Goal: Information Seeking & Learning: Learn about a topic

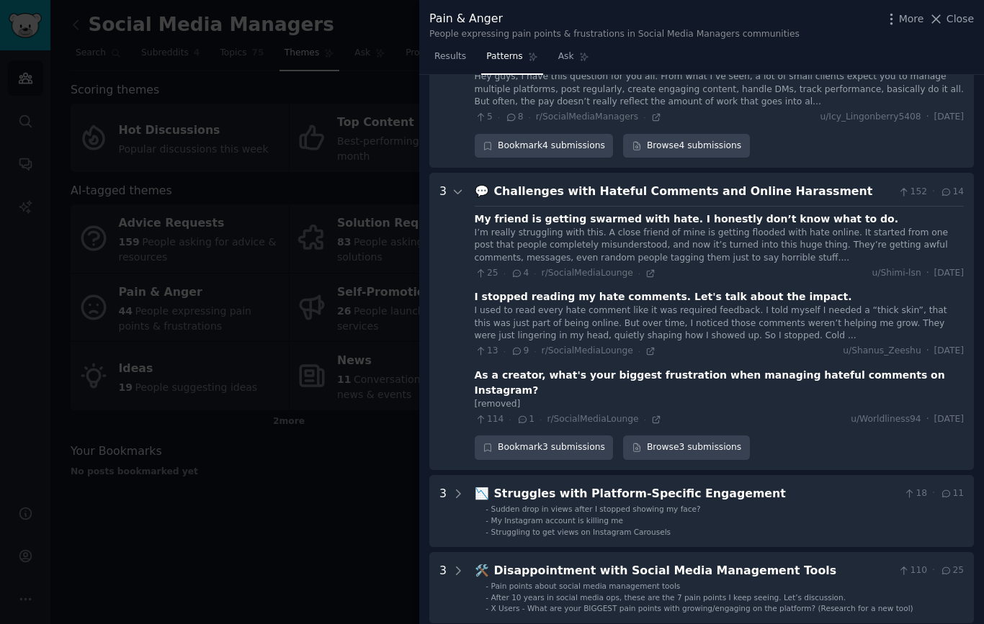
scroll to position [775, 0]
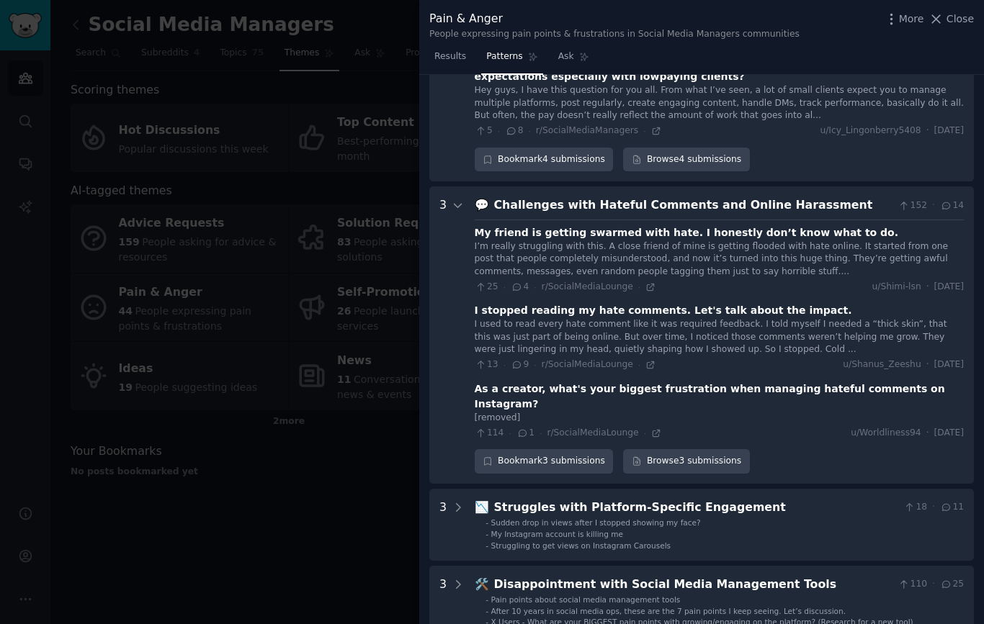
click at [951, 23] on span "Close" at bounding box center [959, 19] width 27 height 15
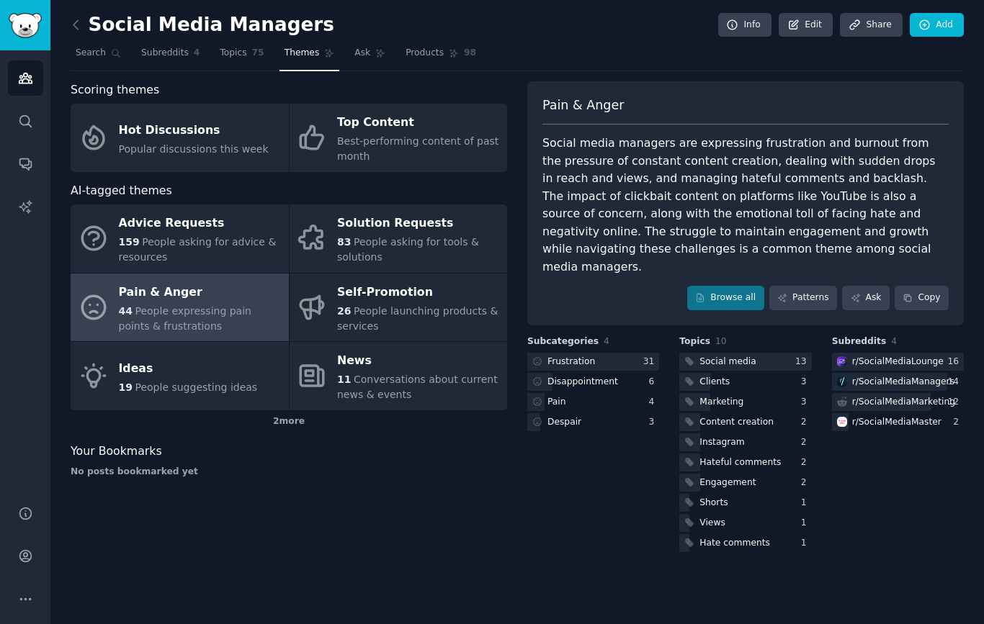
click at [200, 382] on span "People suggesting ideas" at bounding box center [196, 388] width 122 height 12
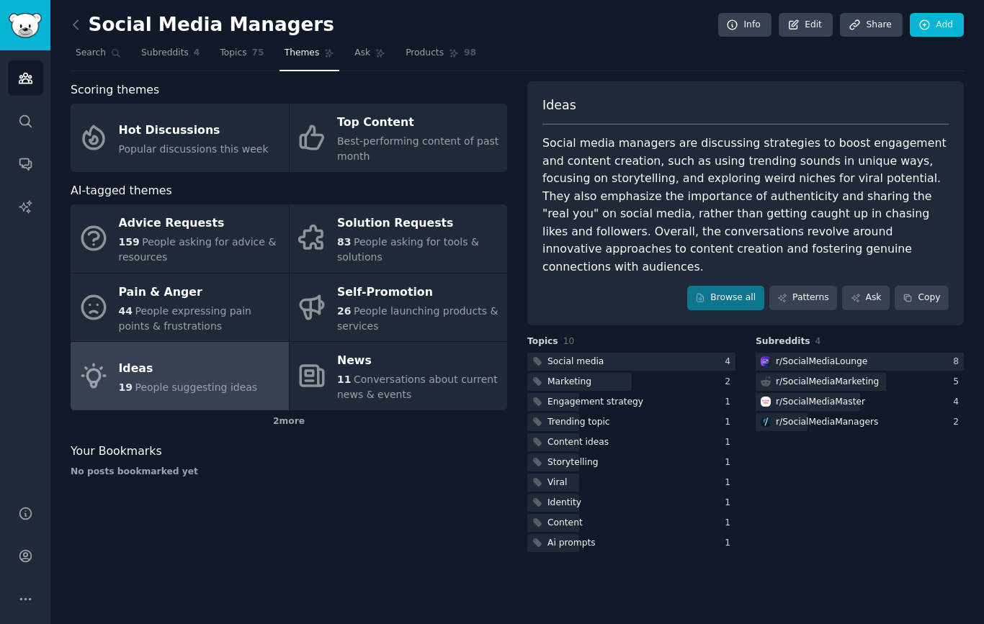
click at [813, 286] on link "Patterns" at bounding box center [803, 298] width 68 height 24
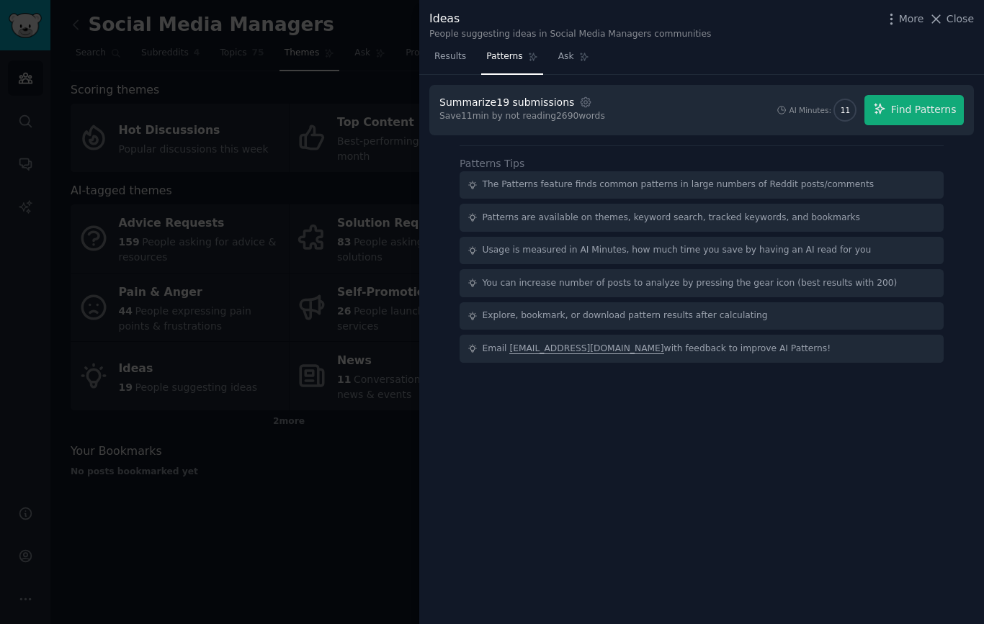
click at [935, 102] on span "Find Patterns" at bounding box center [924, 109] width 66 height 15
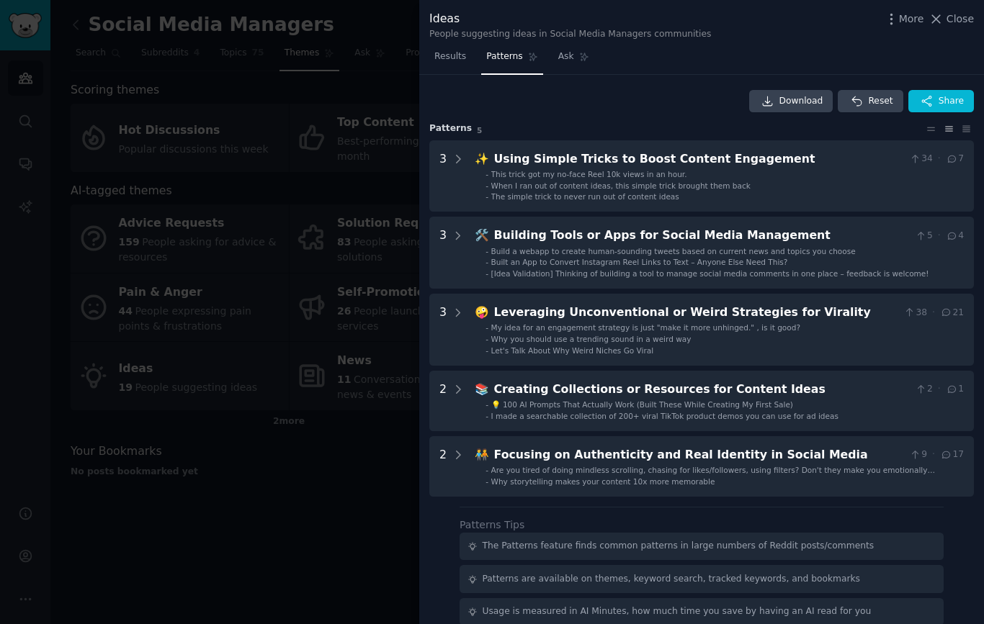
click at [455, 163] on icon at bounding box center [457, 159] width 13 height 13
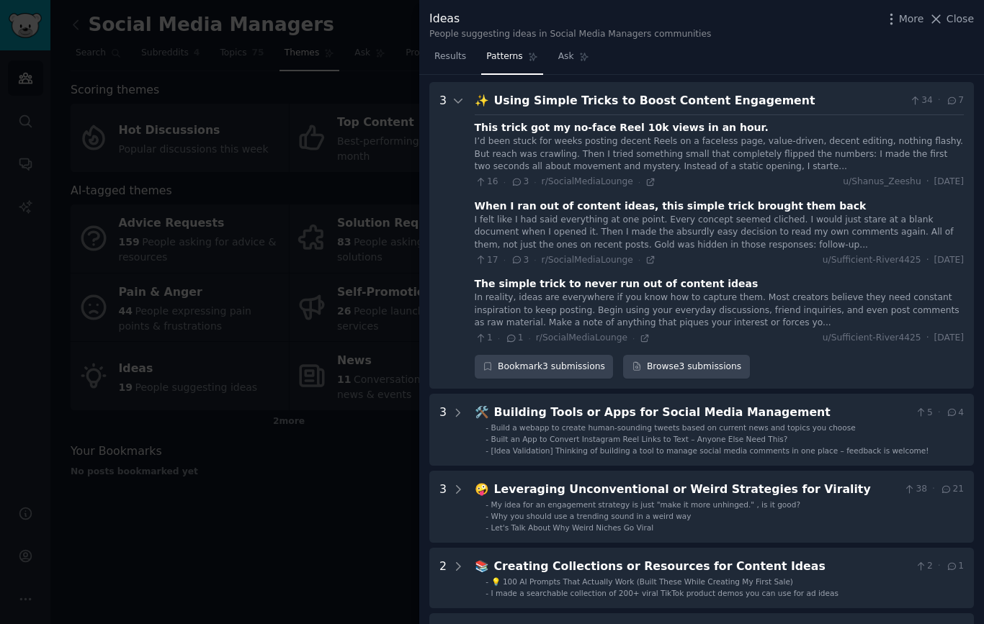
scroll to position [66, 0]
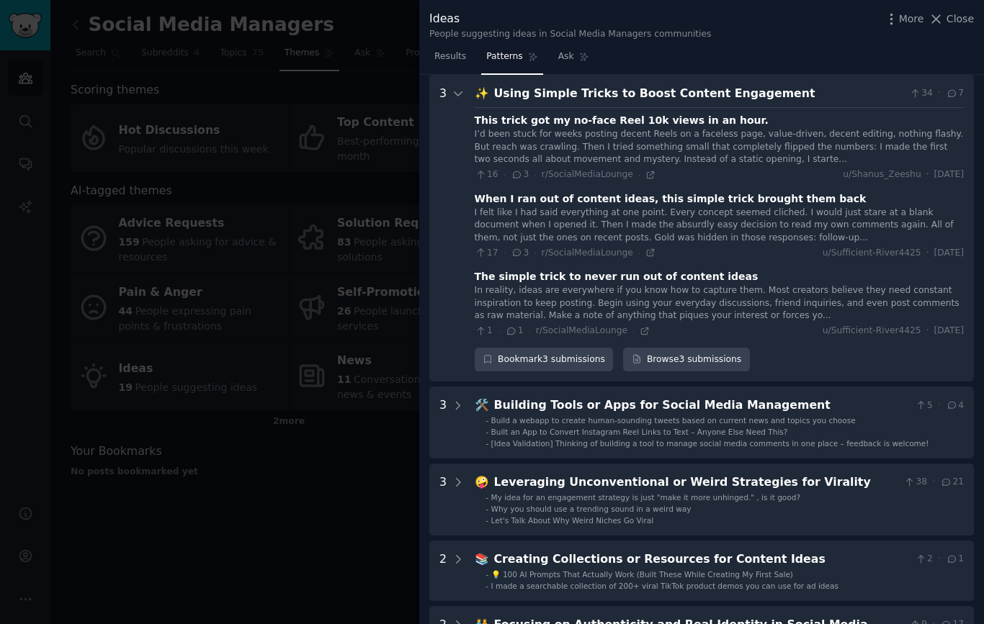
click at [461, 400] on icon at bounding box center [457, 406] width 13 height 13
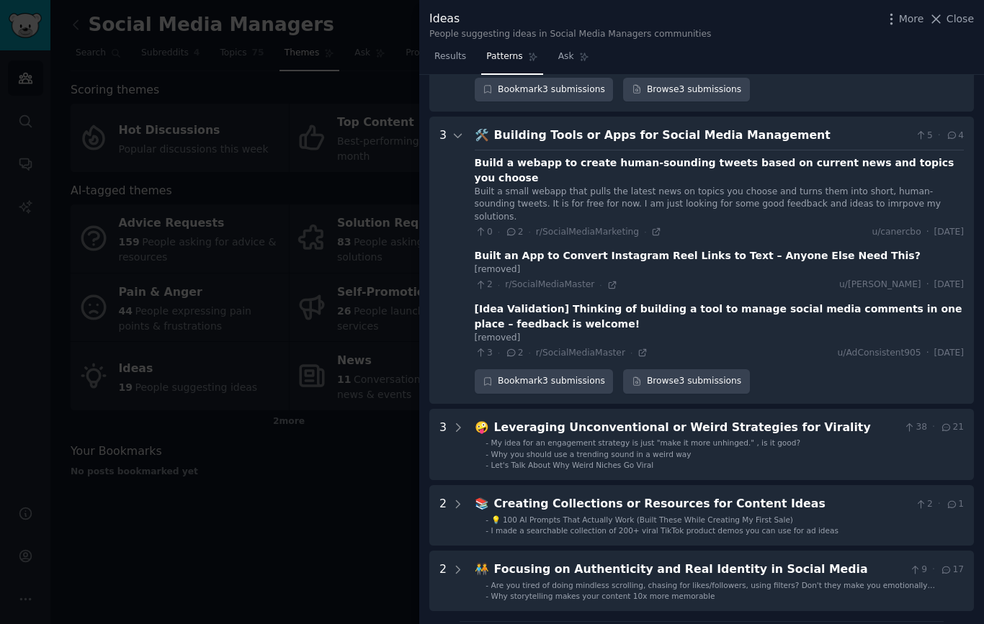
scroll to position [373, 0]
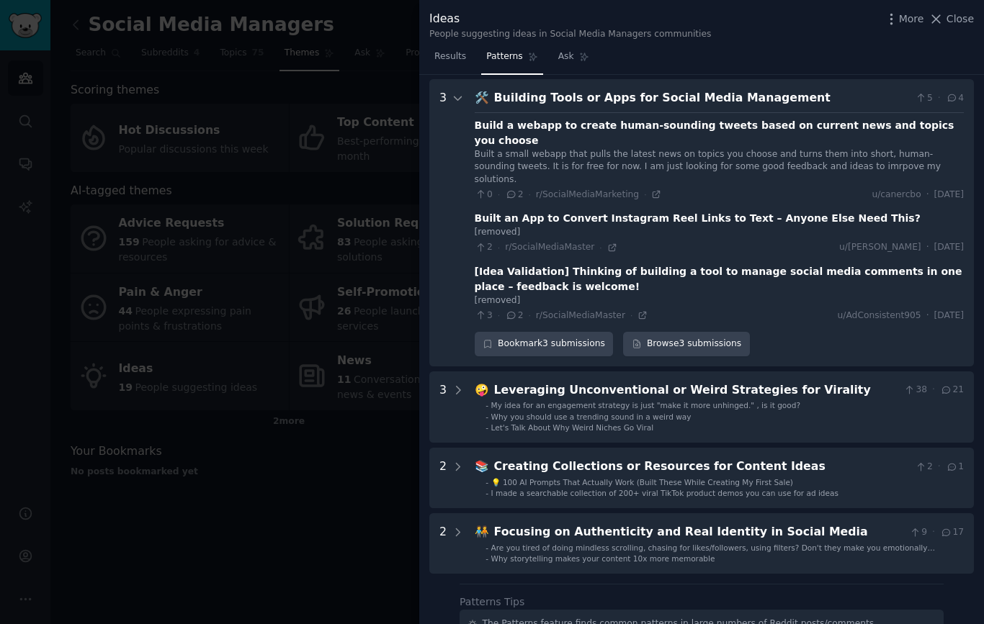
click at [609, 244] on icon at bounding box center [611, 247] width 6 height 6
click at [652, 189] on icon at bounding box center [656, 194] width 10 height 10
click at [946, 24] on button "Close" at bounding box center [950, 19] width 45 height 15
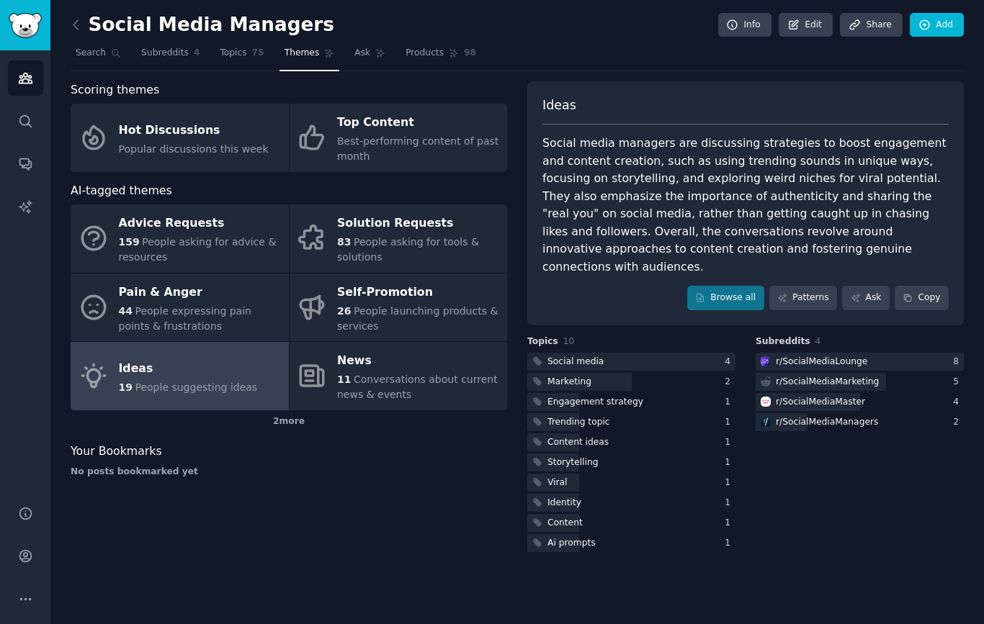
click at [199, 251] on div "159 People asking for advice & resources" at bounding box center [200, 250] width 163 height 30
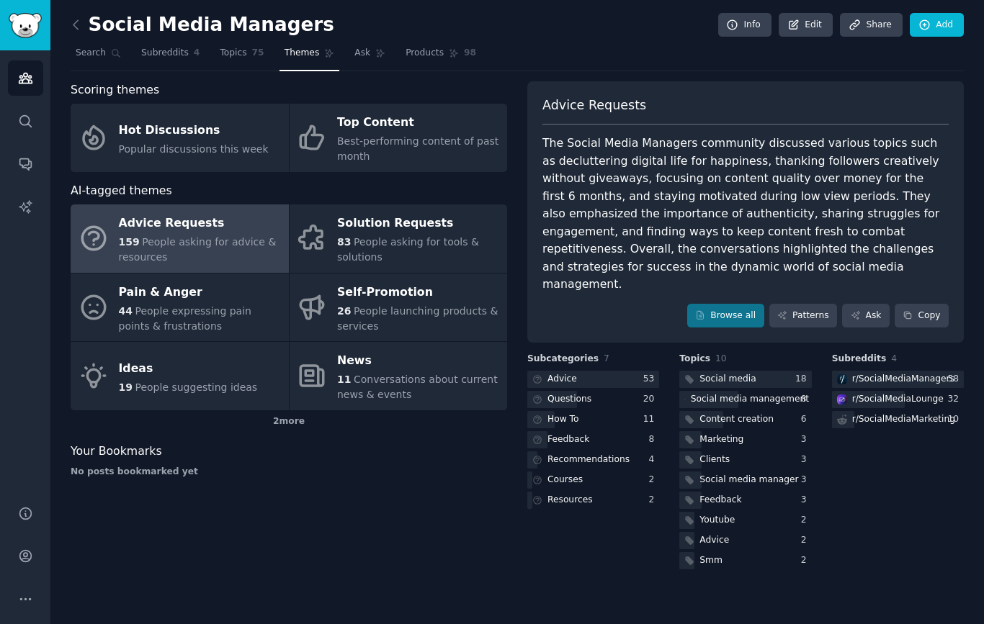
click at [818, 304] on link "Patterns" at bounding box center [803, 316] width 68 height 24
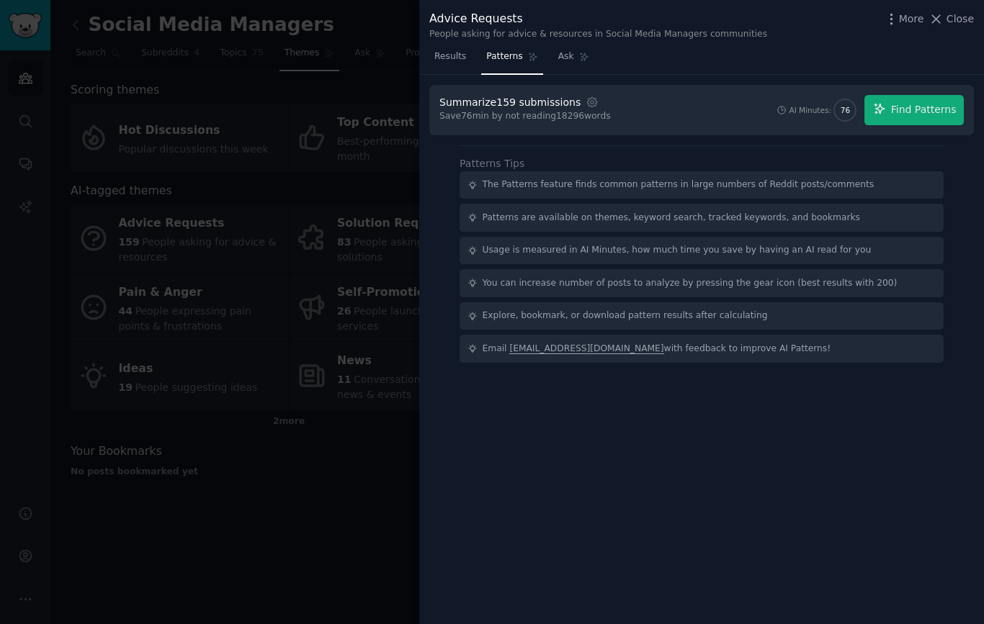
click at [919, 116] on span "Find Patterns" at bounding box center [924, 109] width 66 height 15
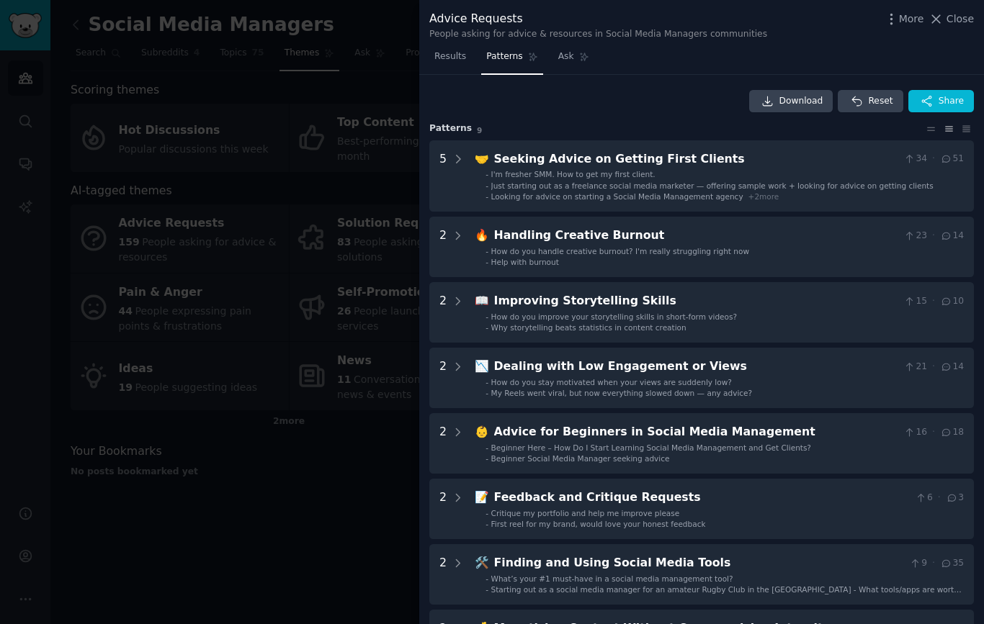
click at [460, 235] on icon at bounding box center [457, 236] width 13 height 13
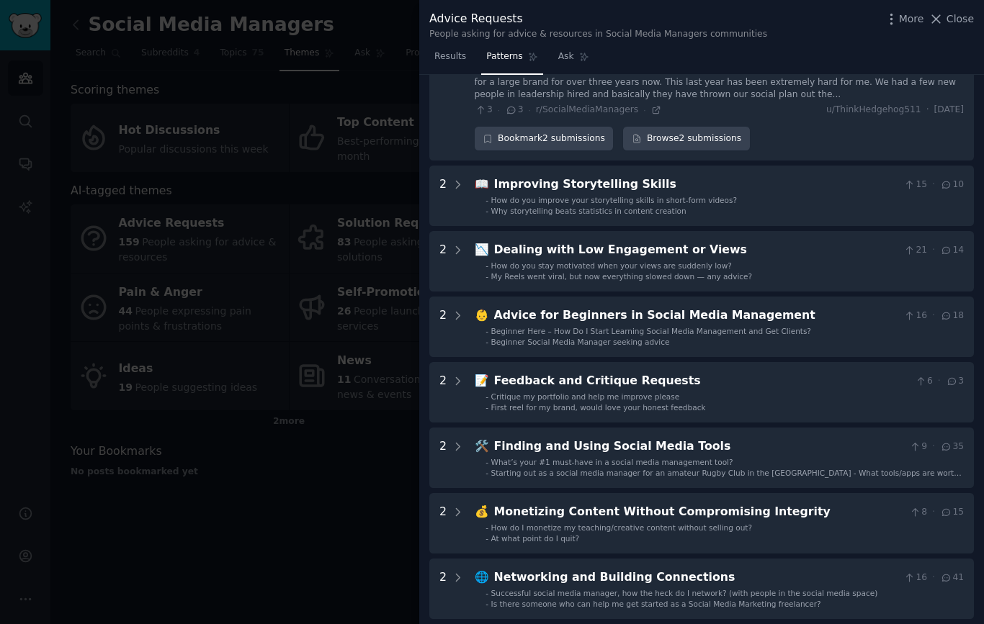
scroll to position [295, 0]
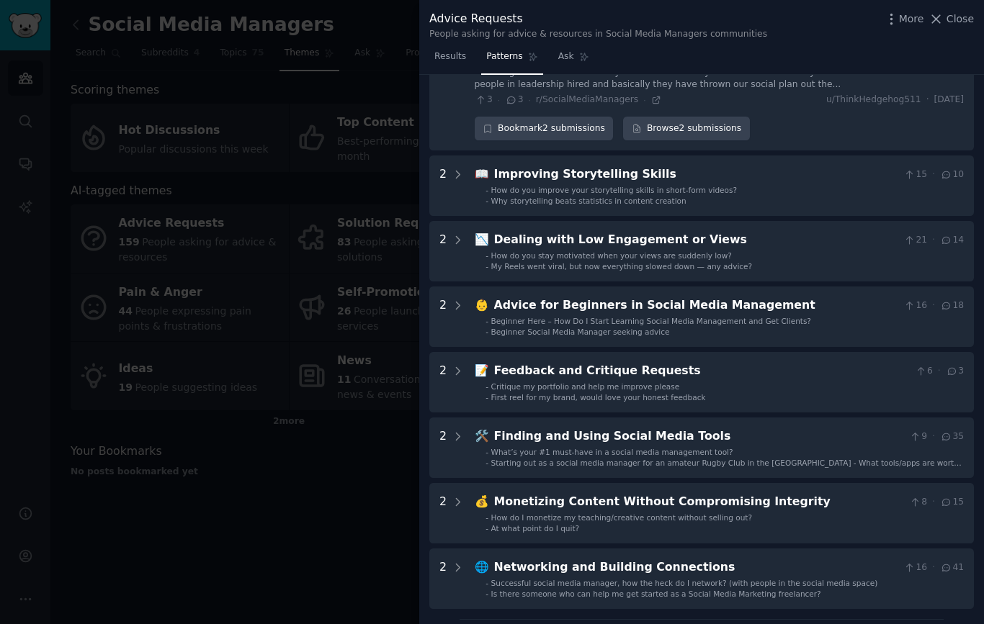
click at [343, 524] on div at bounding box center [492, 312] width 984 height 624
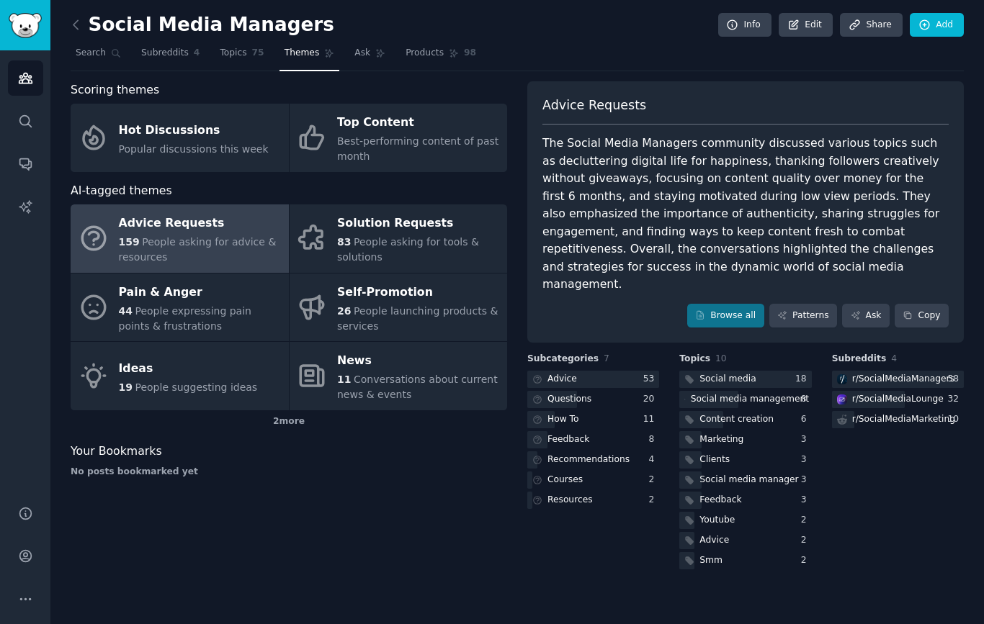
click at [422, 143] on span "Best-performing content of past month" at bounding box center [417, 148] width 161 height 27
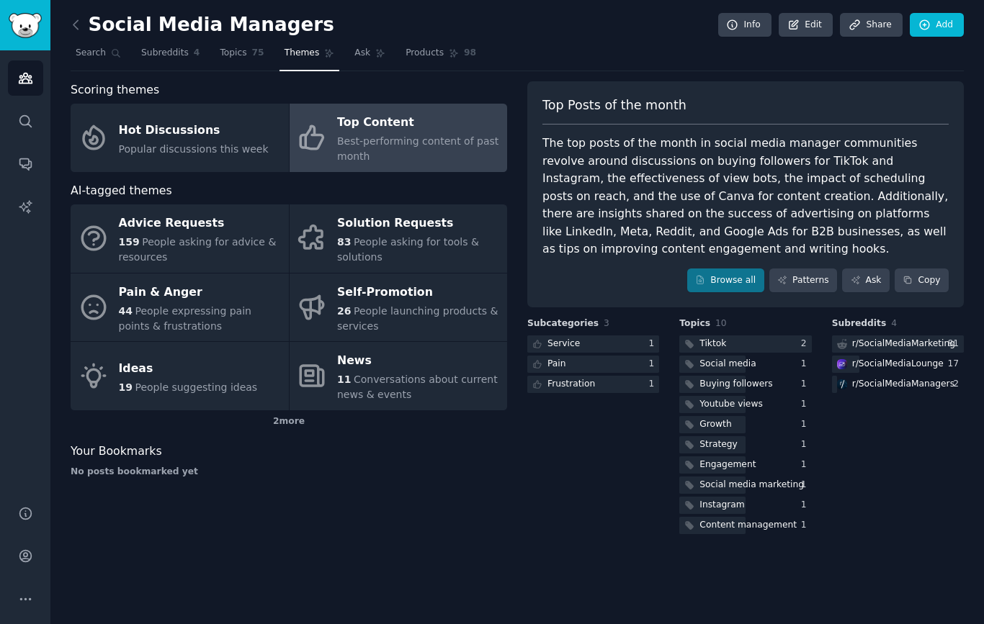
click at [282, 418] on div "2 more" at bounding box center [289, 421] width 436 height 23
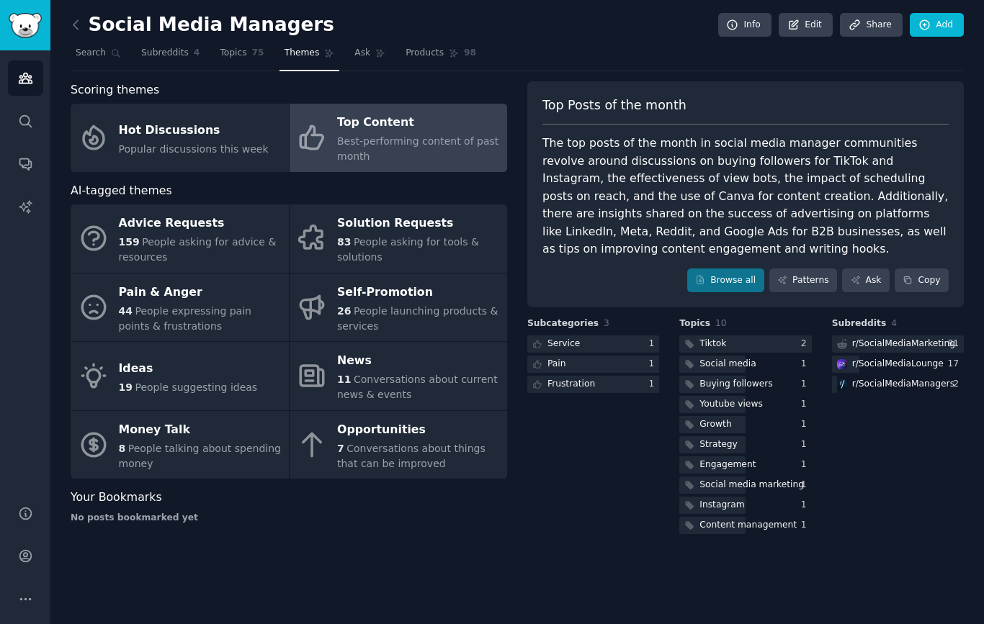
click at [150, 449] on span "People talking about spending money" at bounding box center [200, 456] width 162 height 27
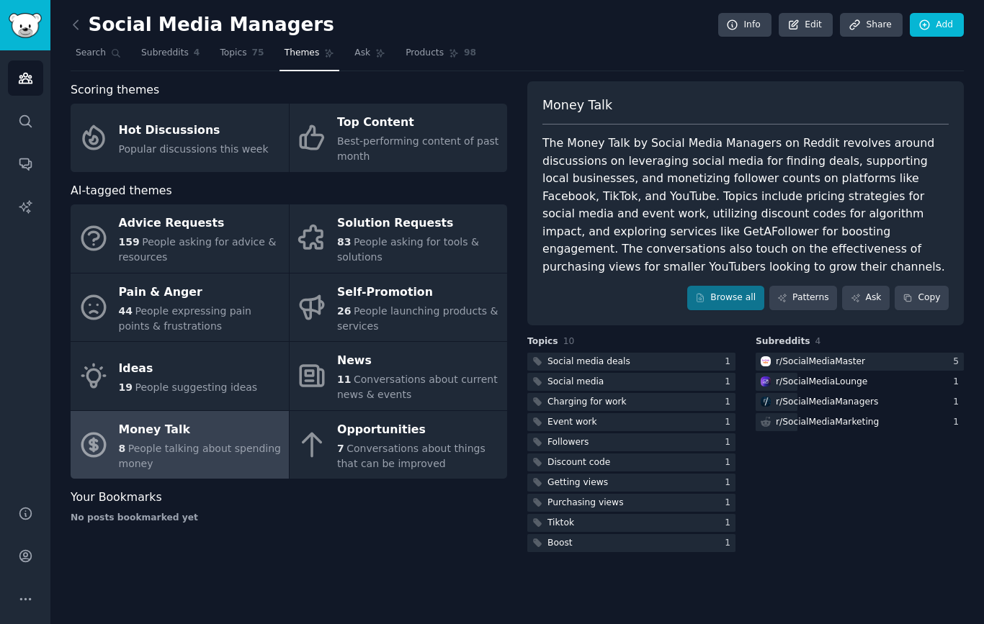
click at [819, 294] on link "Patterns" at bounding box center [803, 298] width 68 height 24
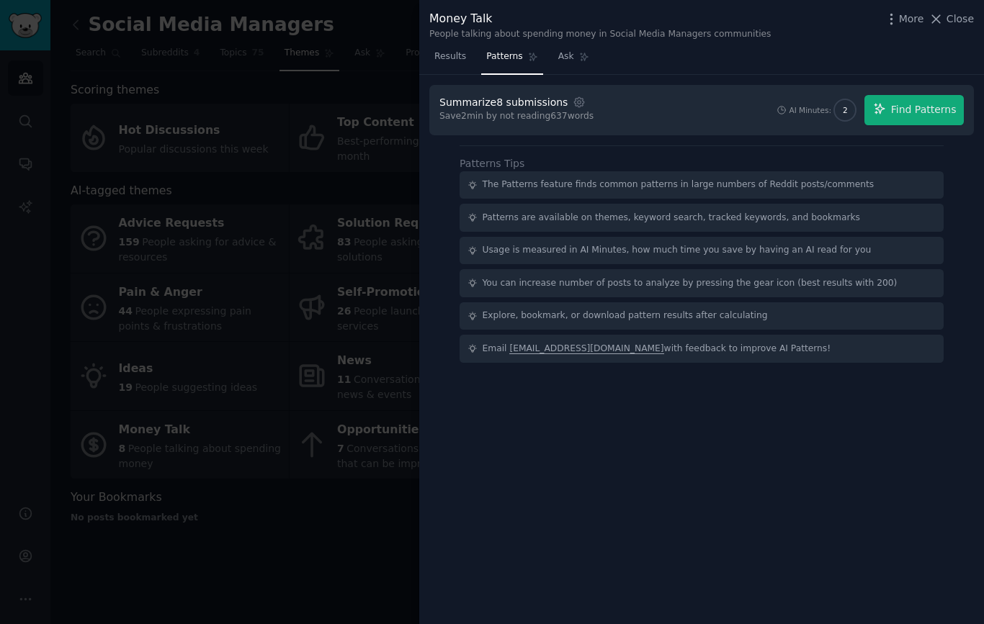
click at [928, 106] on span "Find Patterns" at bounding box center [924, 109] width 66 height 15
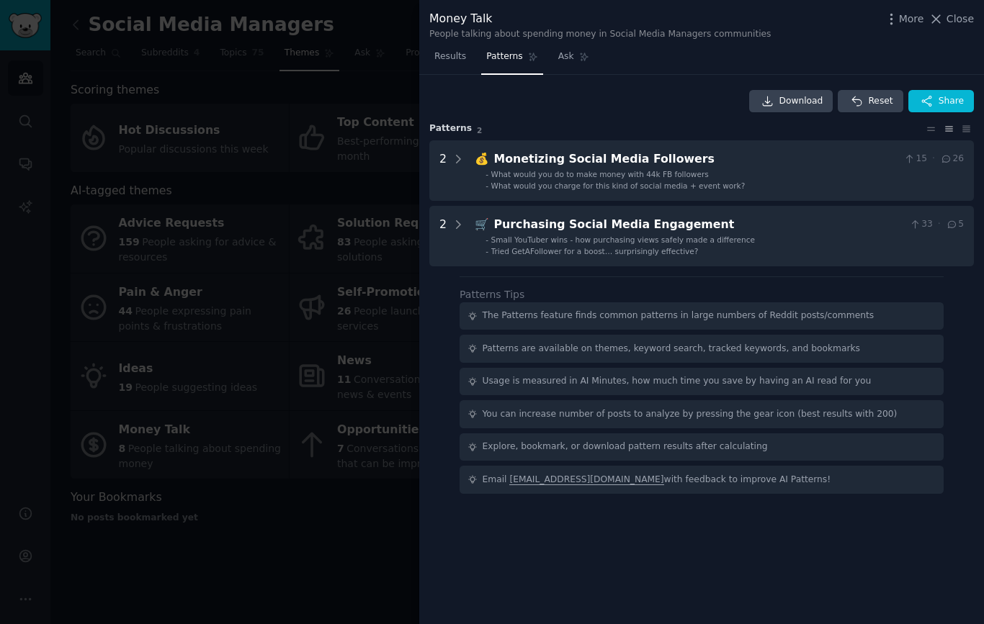
click at [112, 348] on div at bounding box center [492, 312] width 984 height 624
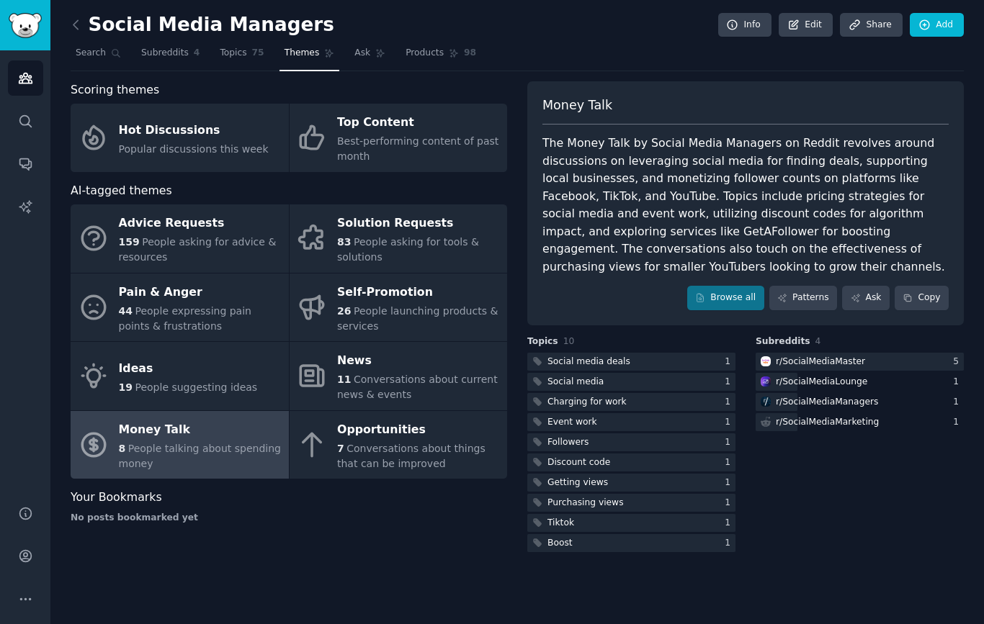
click at [342, 445] on span "7" at bounding box center [340, 449] width 7 height 12
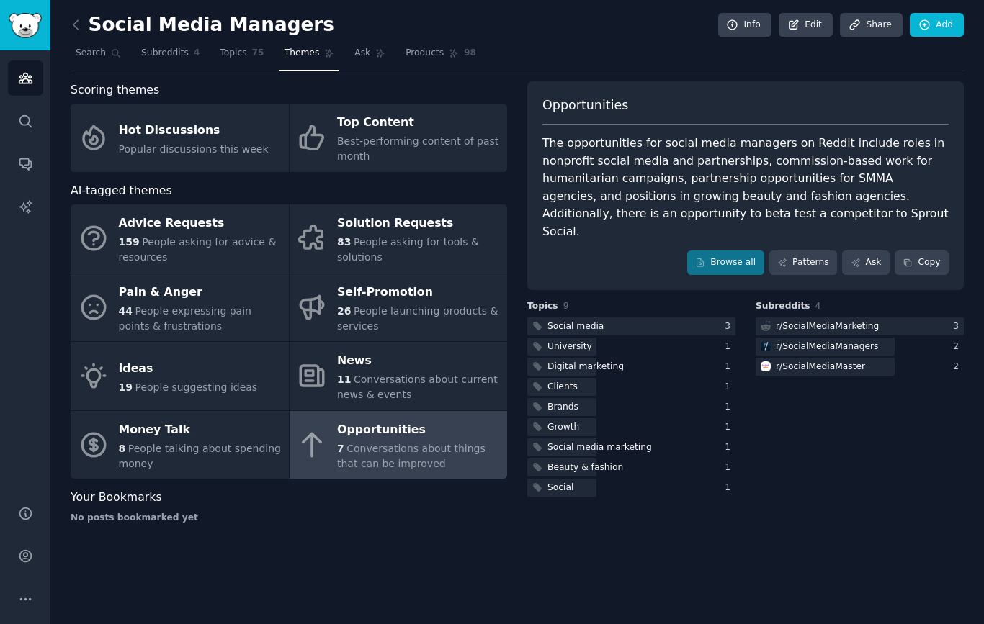
click at [810, 251] on link "Patterns" at bounding box center [803, 263] width 68 height 24
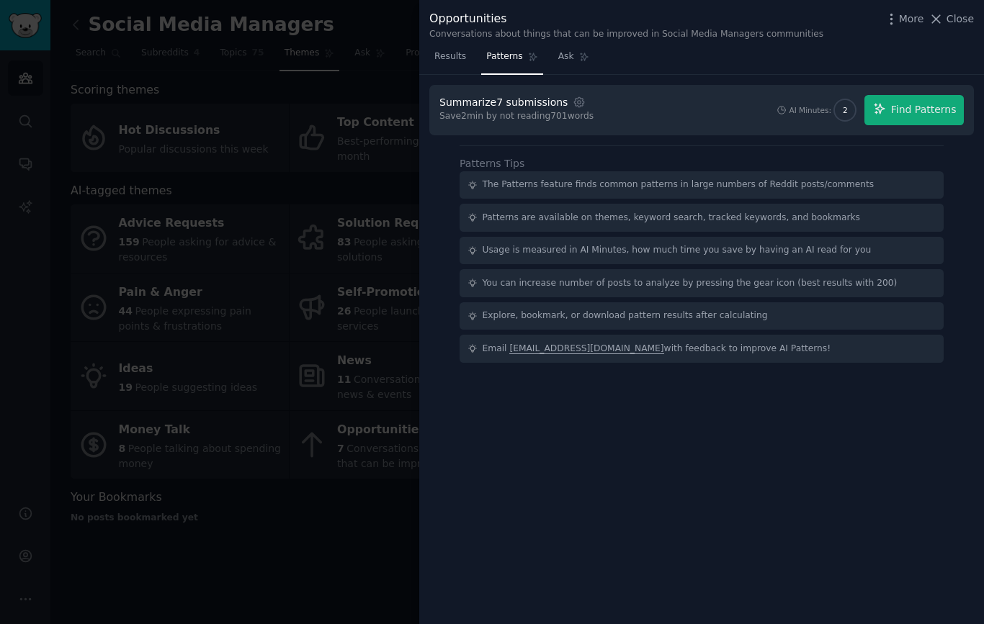
click at [926, 116] on span "Find Patterns" at bounding box center [924, 109] width 66 height 15
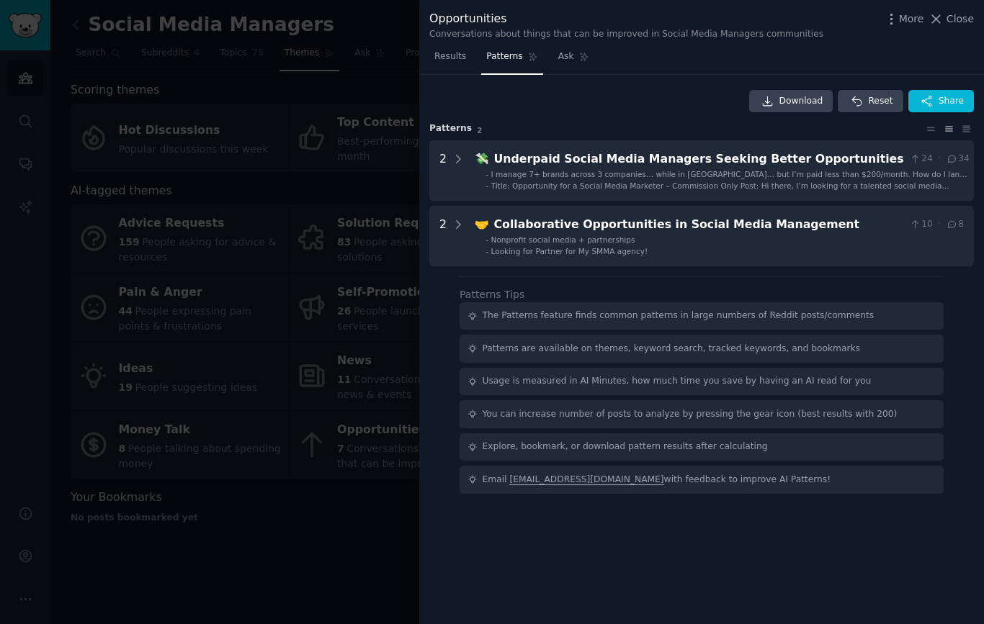
click at [163, 128] on div at bounding box center [492, 312] width 984 height 624
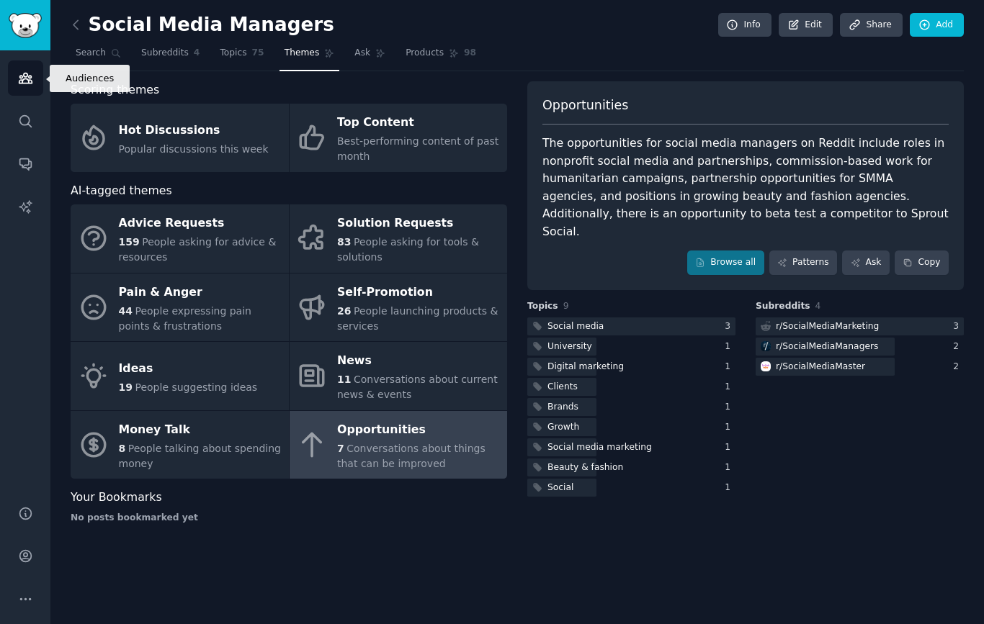
click at [16, 69] on link "Audiences" at bounding box center [25, 77] width 35 height 35
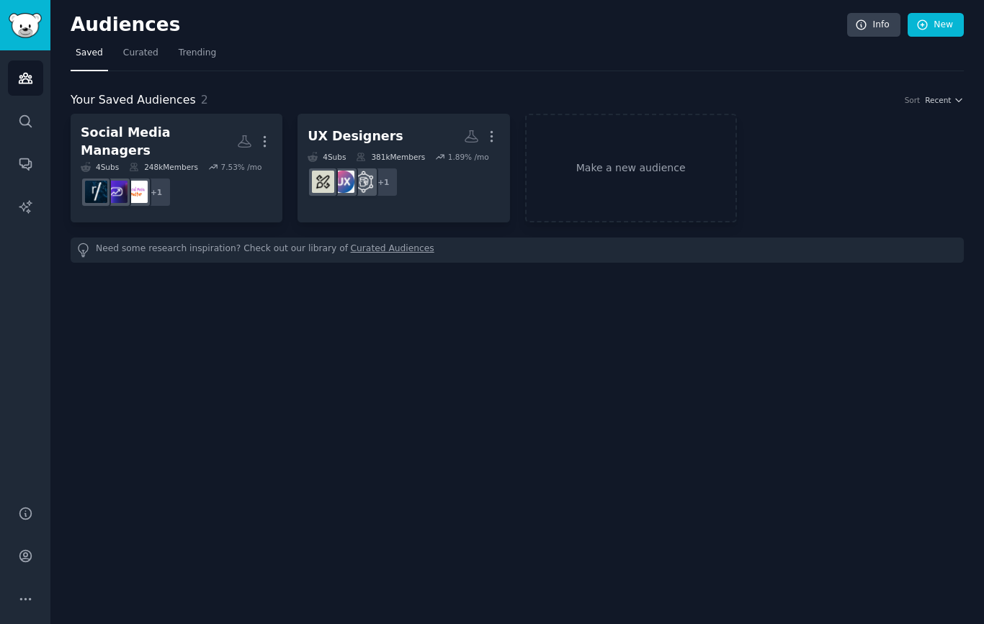
click at [338, 127] on div "UX Designers" at bounding box center [355, 136] width 96 height 18
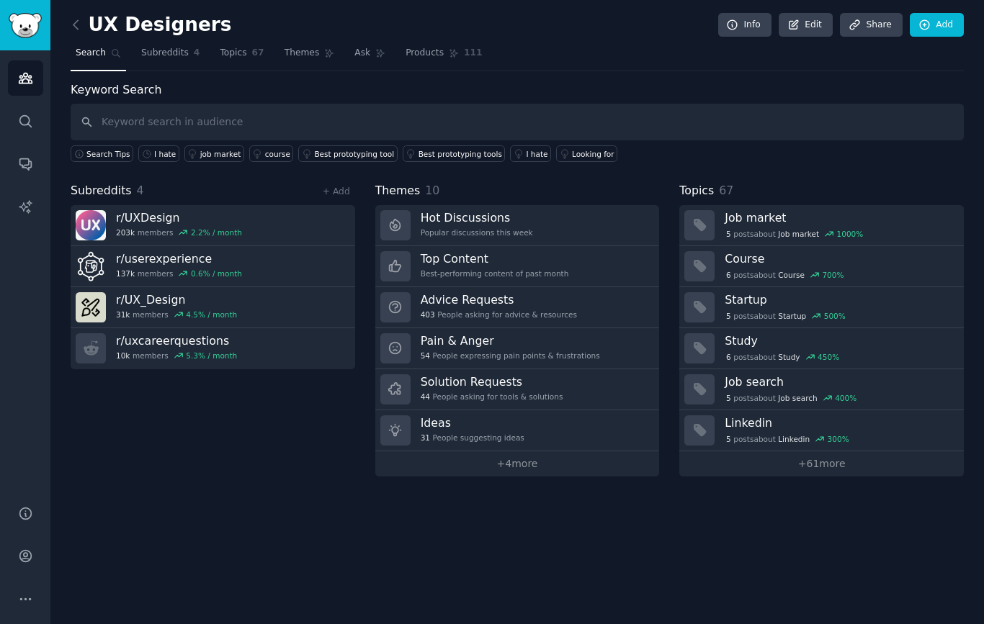
click at [84, 30] on link at bounding box center [80, 25] width 18 height 23
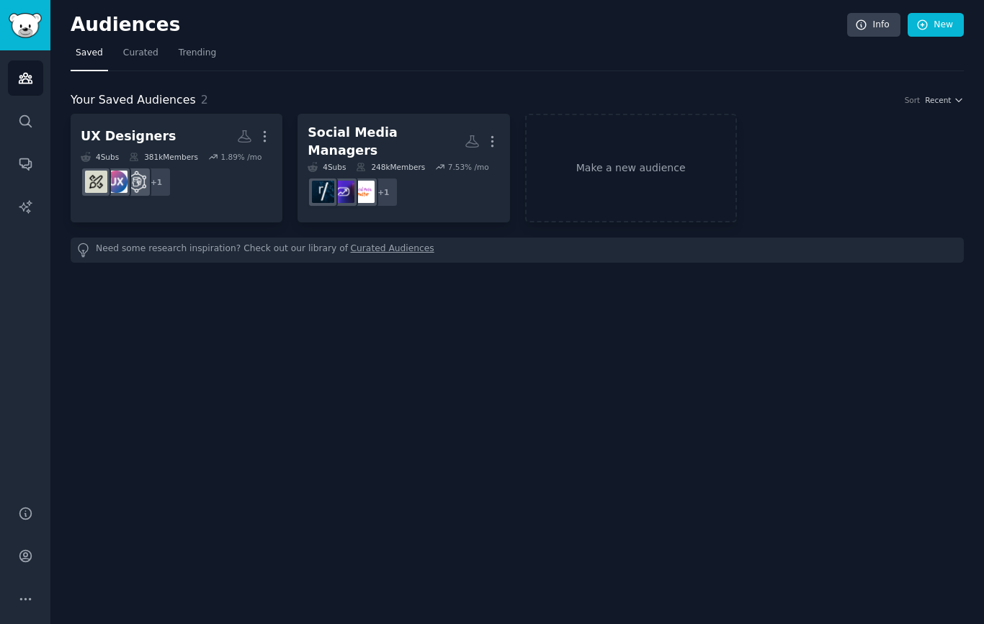
click at [629, 171] on link "Make a new audience" at bounding box center [631, 168] width 212 height 109
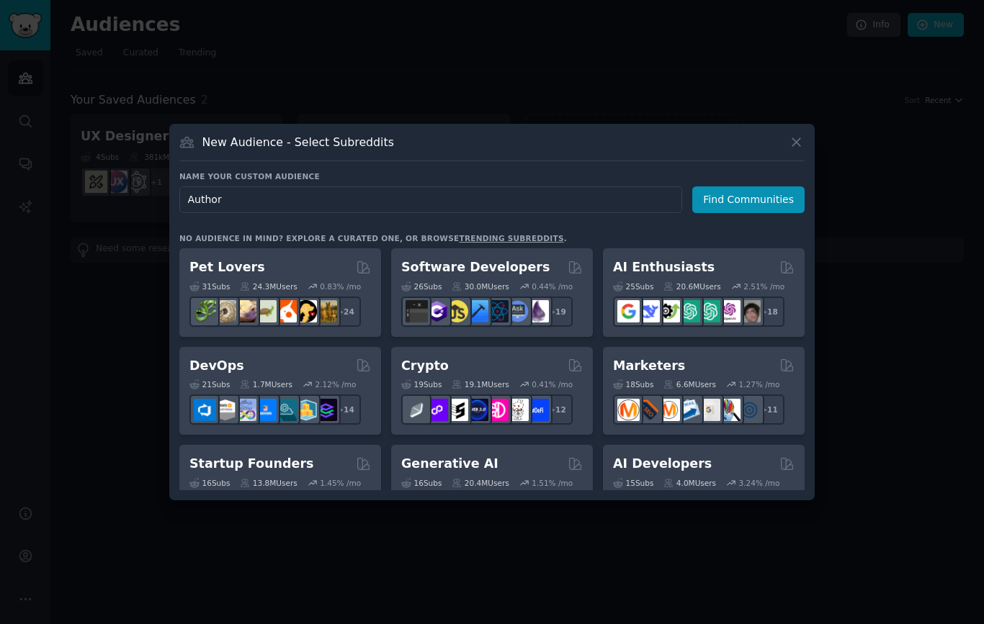
type input "Authors"
click at [760, 201] on button "Find Communities" at bounding box center [748, 199] width 112 height 27
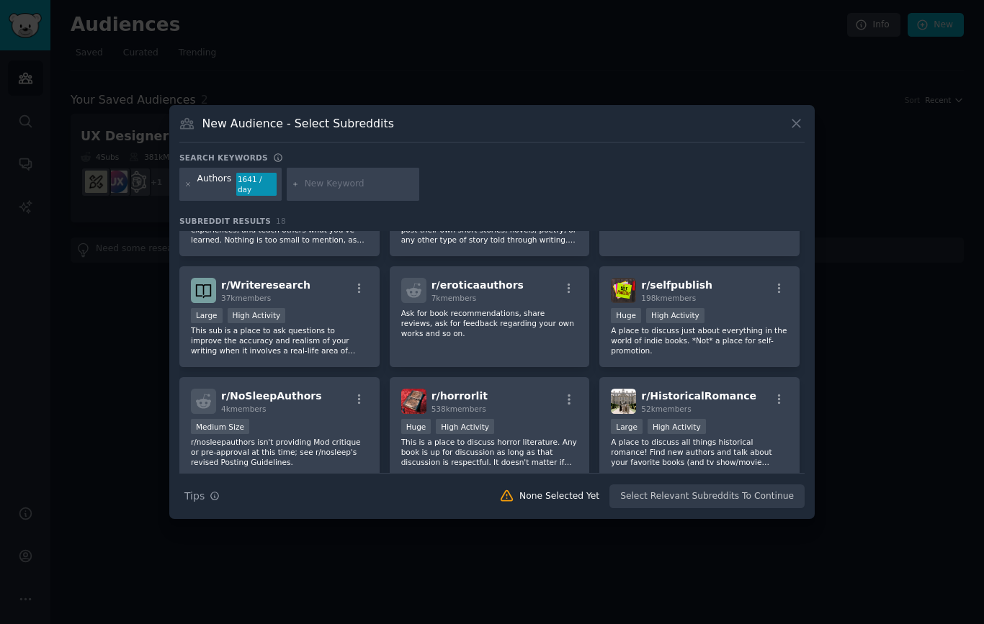
scroll to position [186, 0]
click at [727, 326] on p "A place to discuss just about everything in the world of indie books. *Not* a p…" at bounding box center [699, 341] width 177 height 30
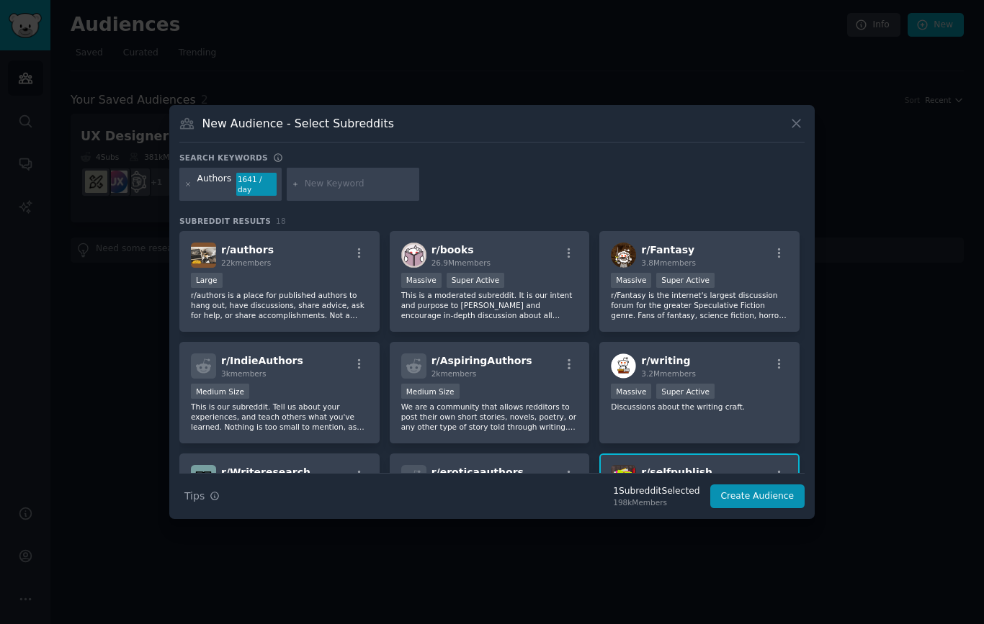
scroll to position [0, 0]
click at [753, 490] on button "Create Audience" at bounding box center [757, 497] width 95 height 24
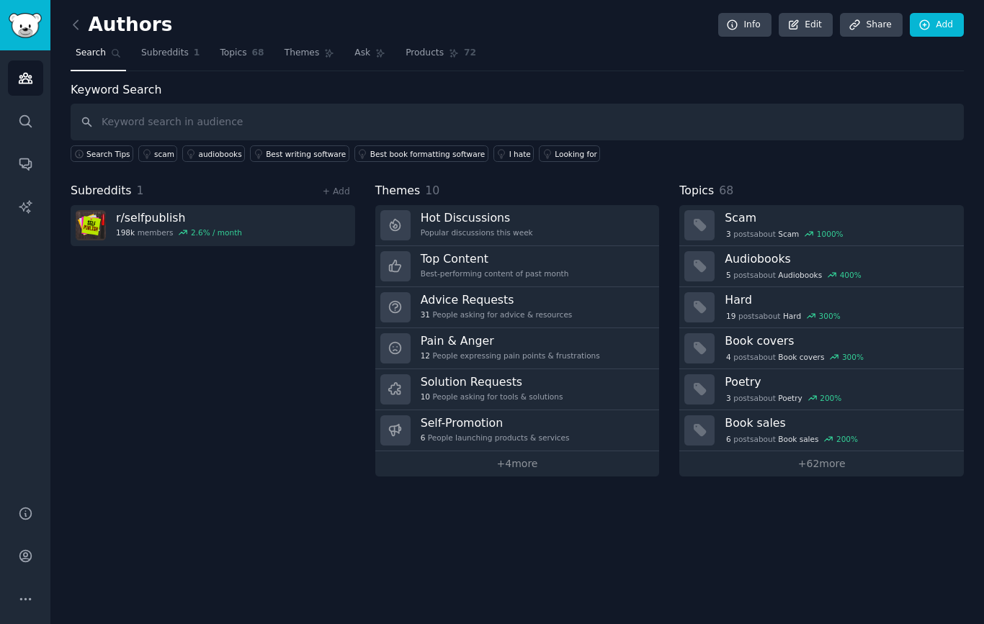
click at [233, 51] on span "Topics" at bounding box center [233, 53] width 27 height 13
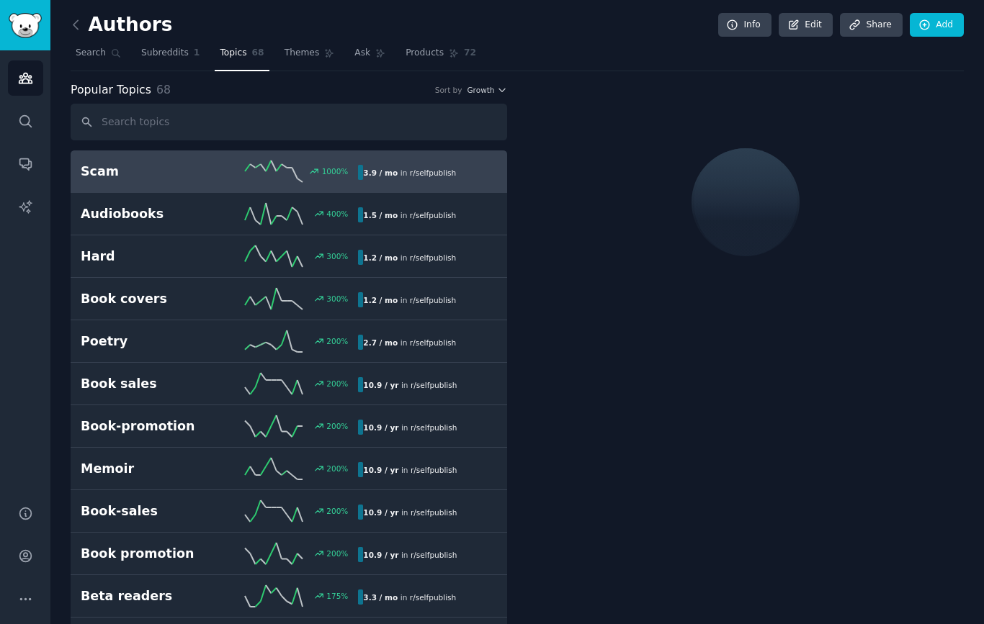
click at [296, 52] on span "Themes" at bounding box center [301, 53] width 35 height 13
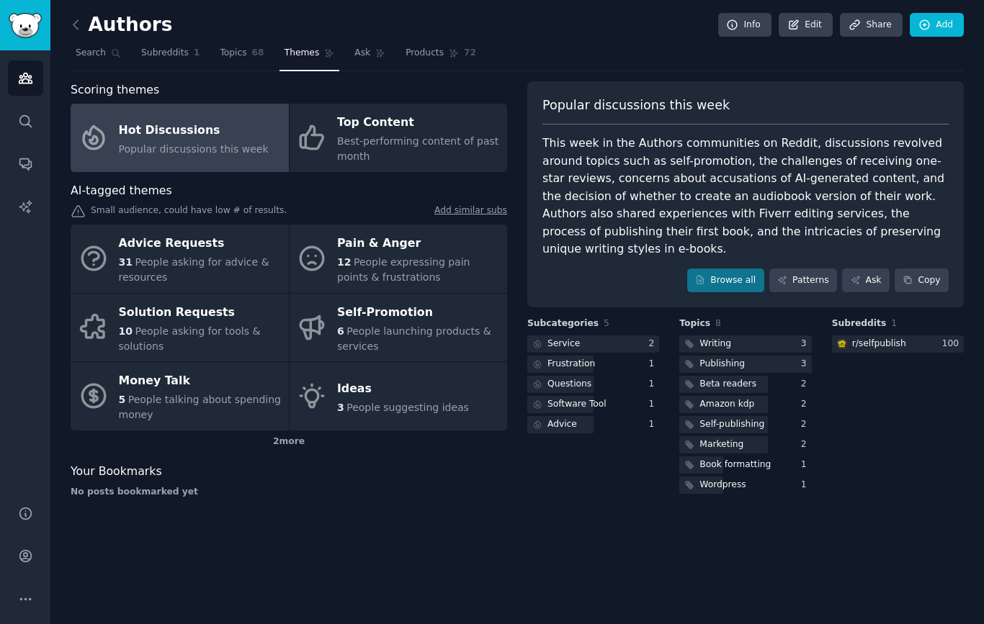
click at [428, 259] on span "People expressing pain points & frustrations" at bounding box center [403, 269] width 132 height 27
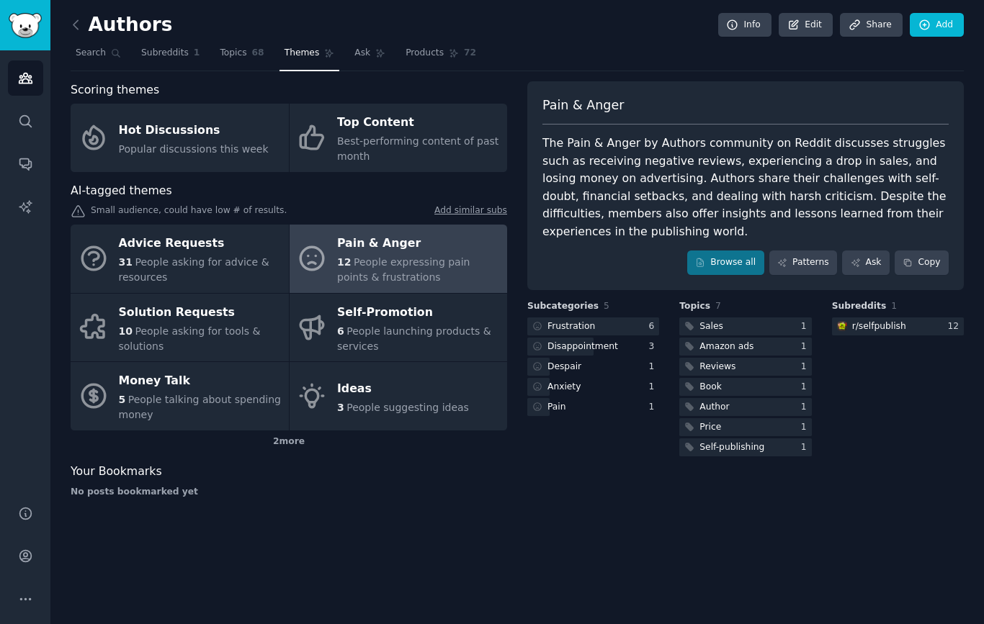
click at [292, 443] on div "2 more" at bounding box center [289, 442] width 436 height 23
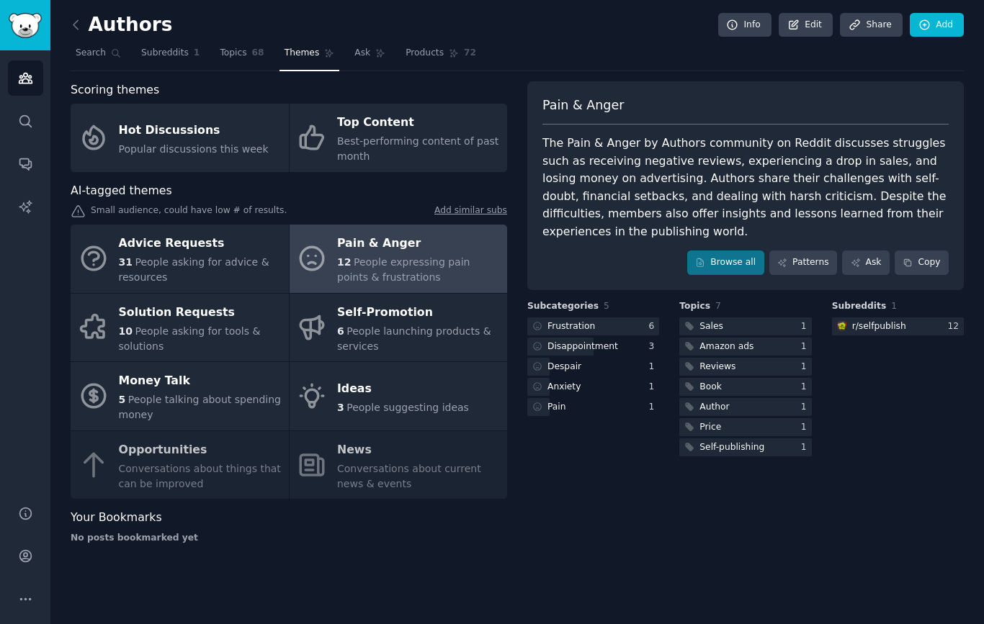
click at [812, 259] on link "Patterns" at bounding box center [803, 263] width 68 height 24
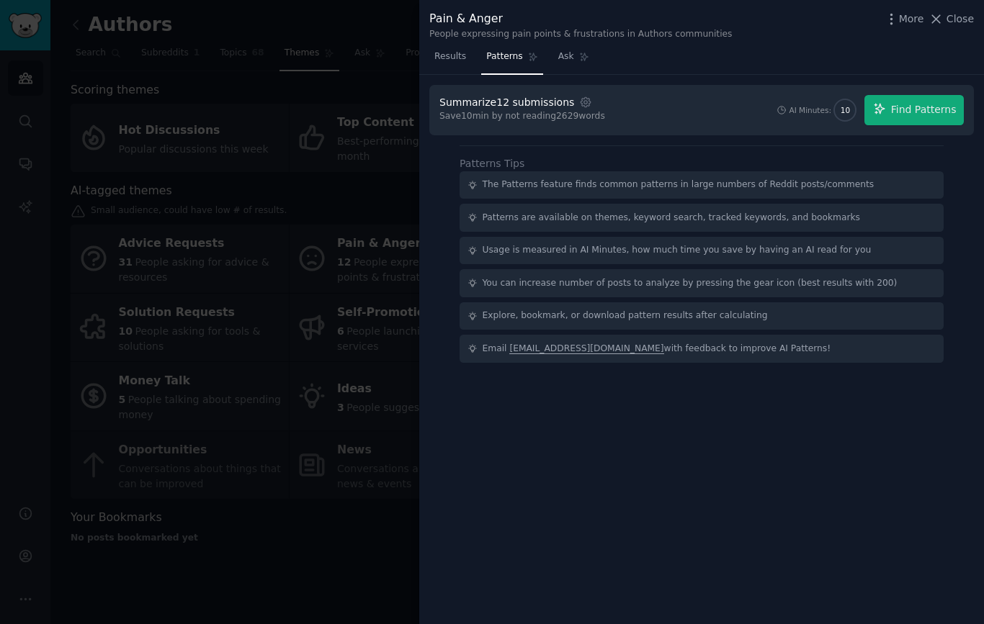
click at [933, 109] on span "Find Patterns" at bounding box center [924, 109] width 66 height 15
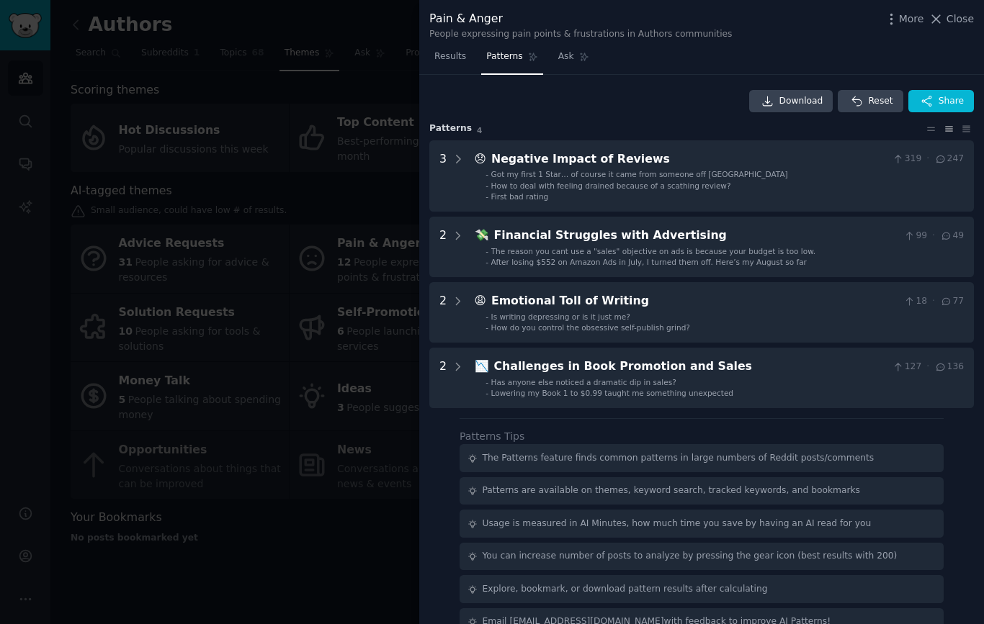
click at [451, 239] on icon at bounding box center [457, 236] width 13 height 13
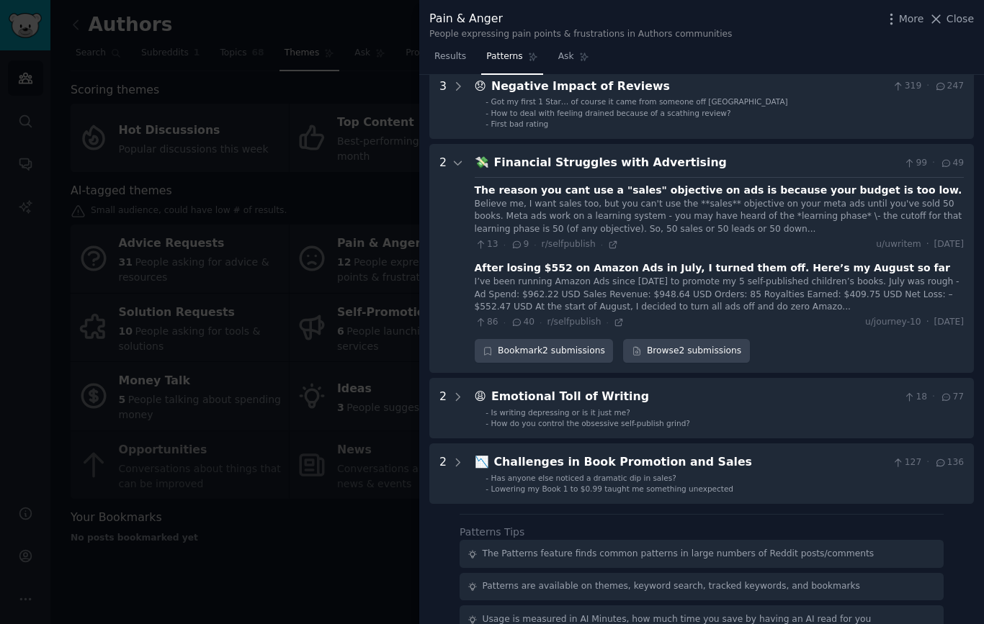
scroll to position [68, 0]
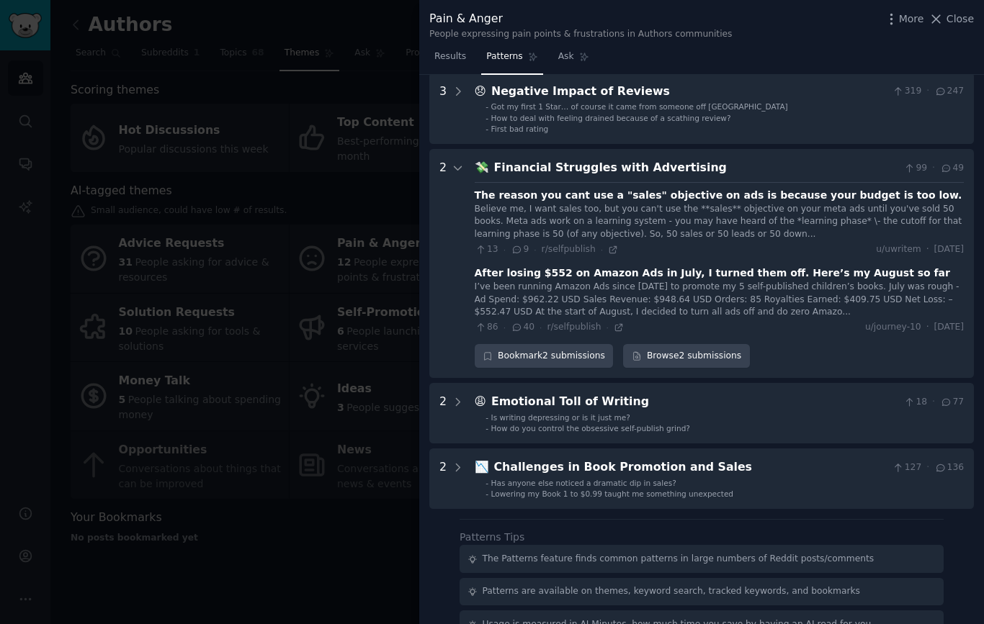
click at [460, 393] on div at bounding box center [457, 413] width 13 height 40
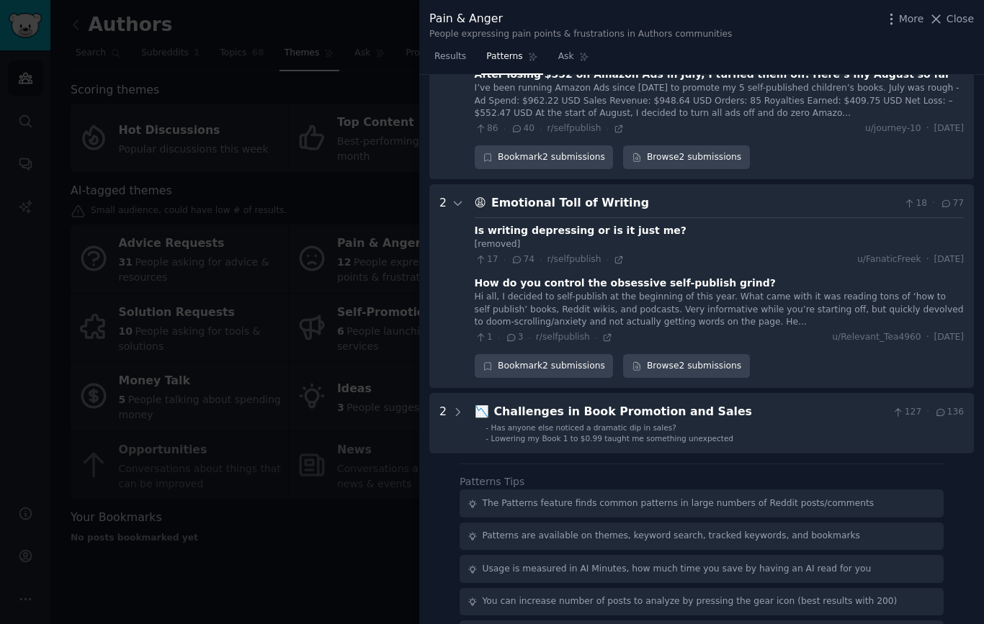
scroll to position [294, 0]
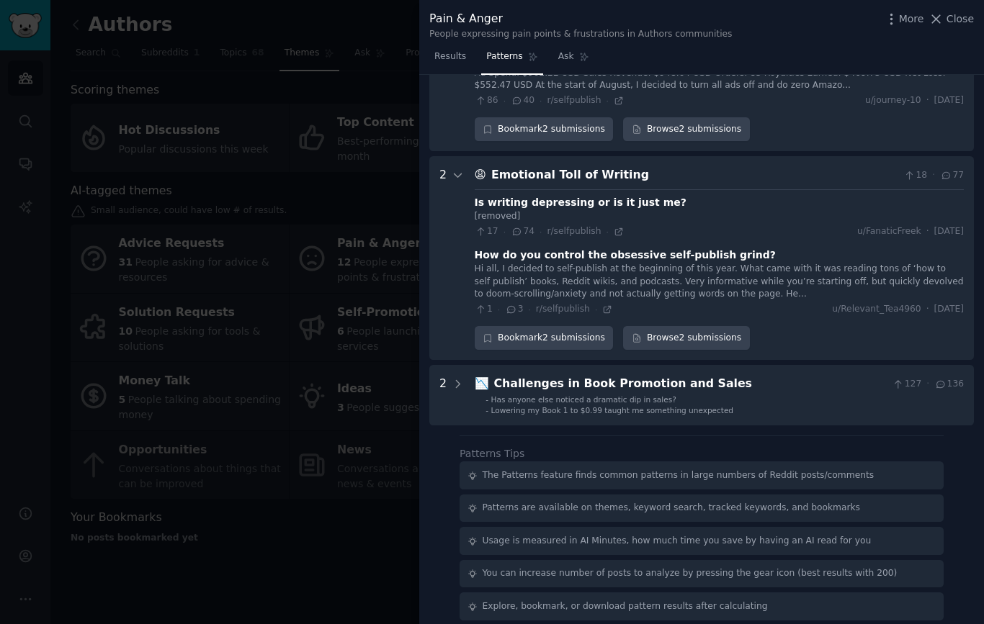
click at [454, 384] on div at bounding box center [457, 395] width 13 height 40
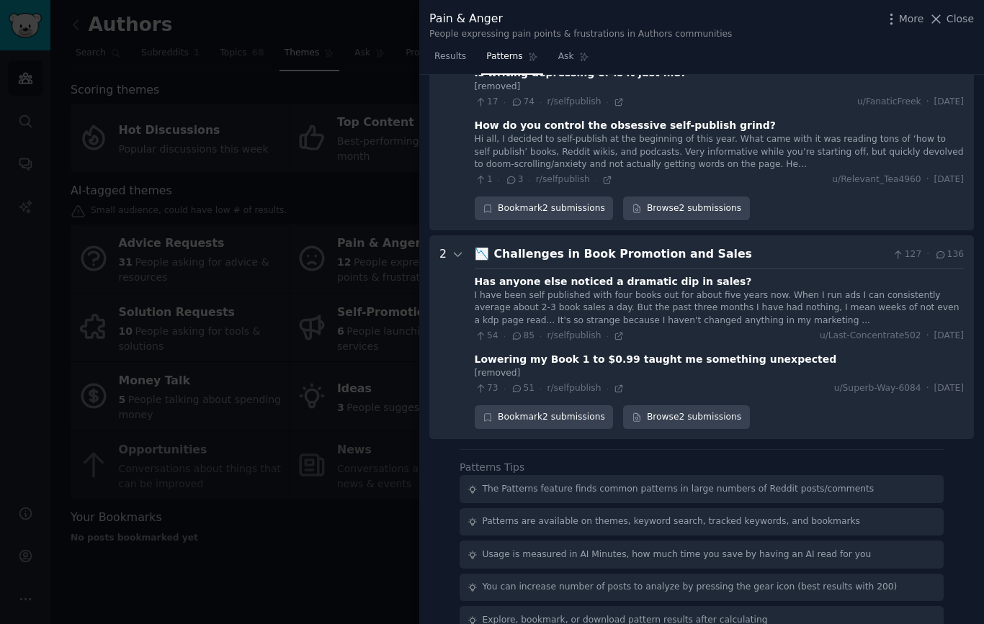
scroll to position [469, 0]
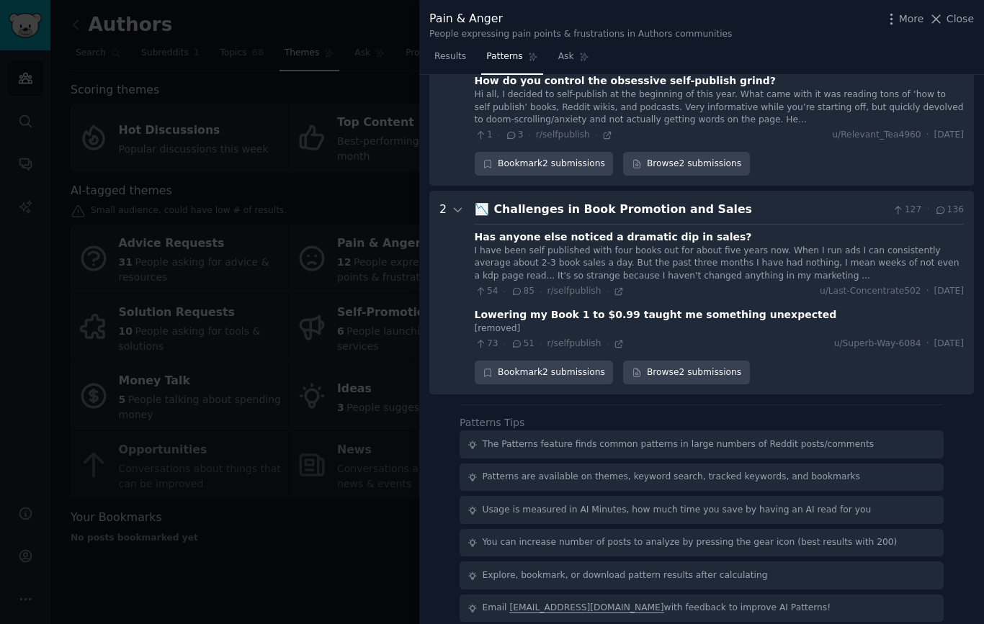
click at [282, 474] on div at bounding box center [492, 312] width 984 height 624
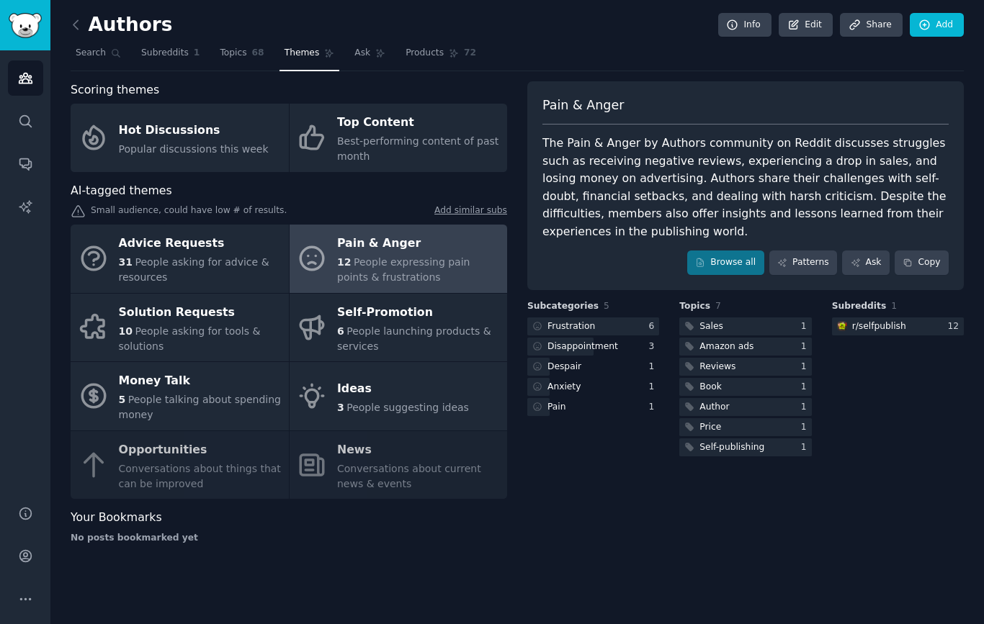
click at [71, 9] on div "Authors Info Edit Share Add Search Subreddits 1 Topics 68 Themes Ask Products 7…" at bounding box center [516, 312] width 933 height 624
click at [80, 23] on icon at bounding box center [75, 24] width 15 height 15
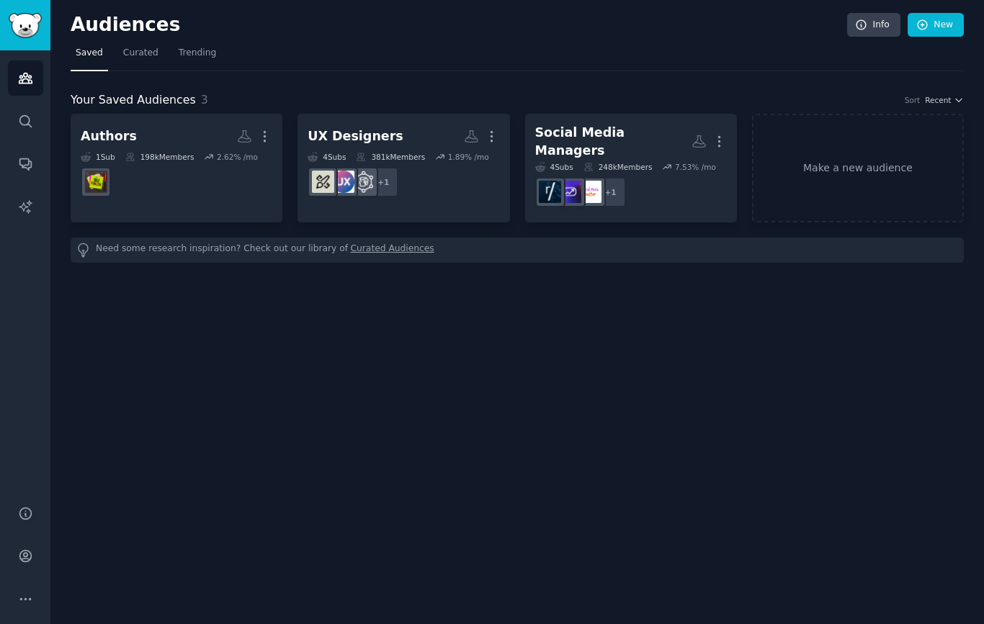
click at [264, 129] on icon "button" at bounding box center [264, 136] width 15 height 15
click at [212, 162] on p "Delete" at bounding box center [225, 166] width 33 height 15
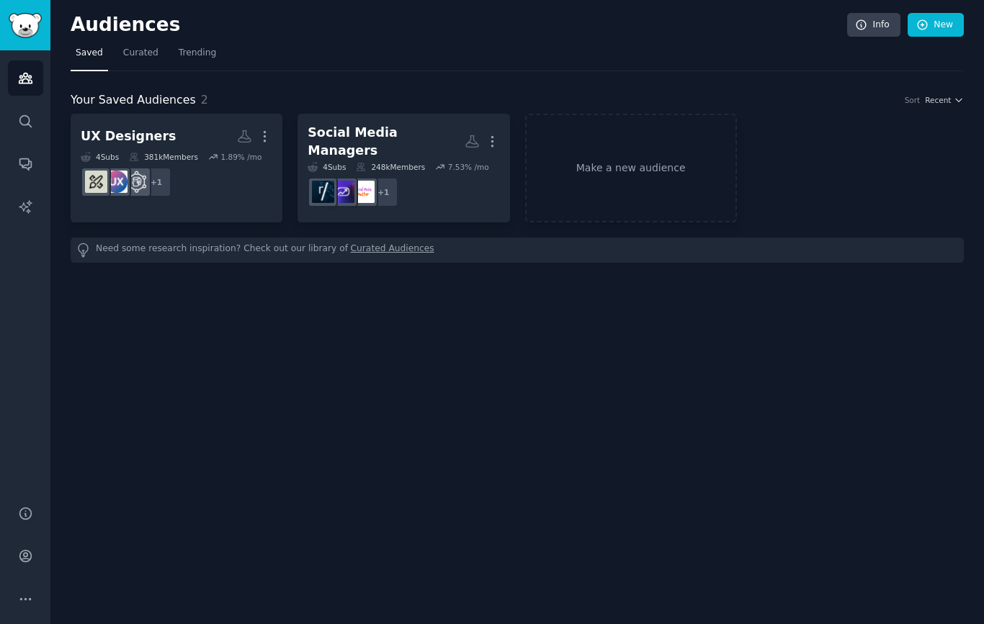
click at [169, 120] on link "UX Designers More 4 Sub s 381k Members 1.89 % /mo + 1" at bounding box center [177, 168] width 212 height 109
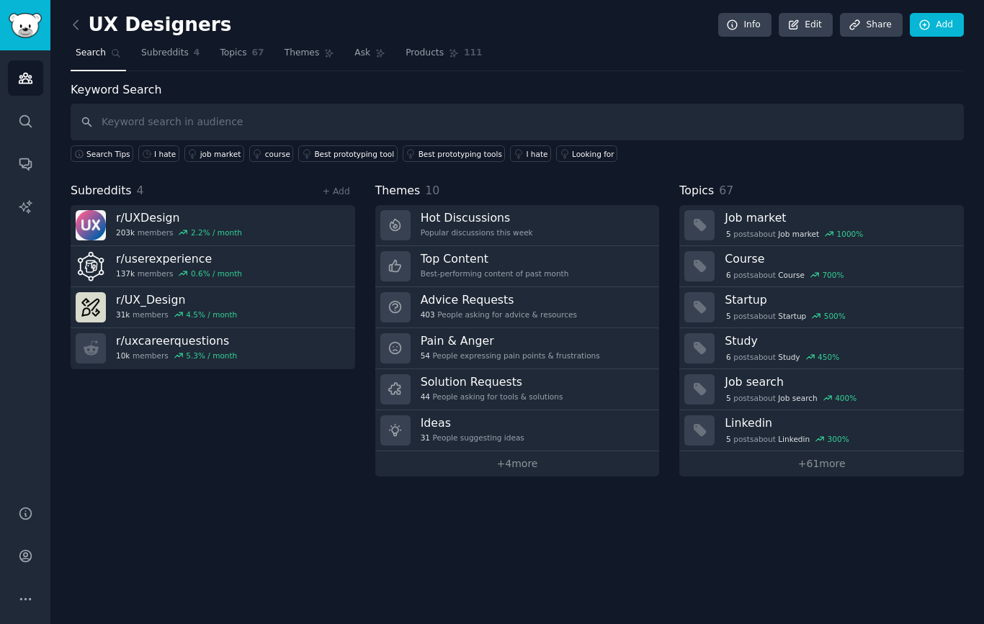
click at [235, 45] on link "Topics 67" at bounding box center [242, 57] width 54 height 30
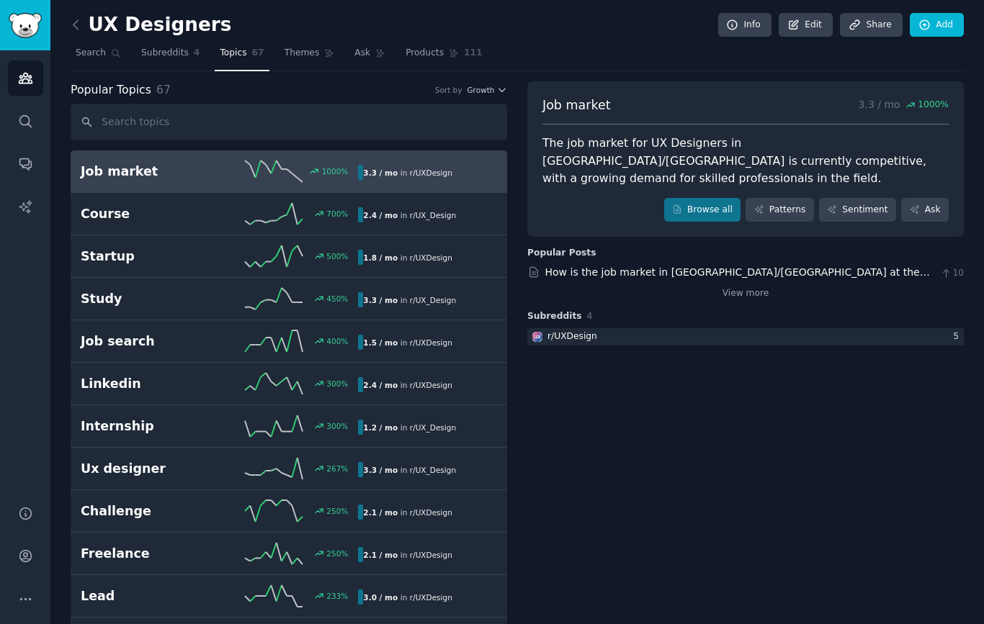
click at [293, 46] on link "Themes" at bounding box center [309, 57] width 60 height 30
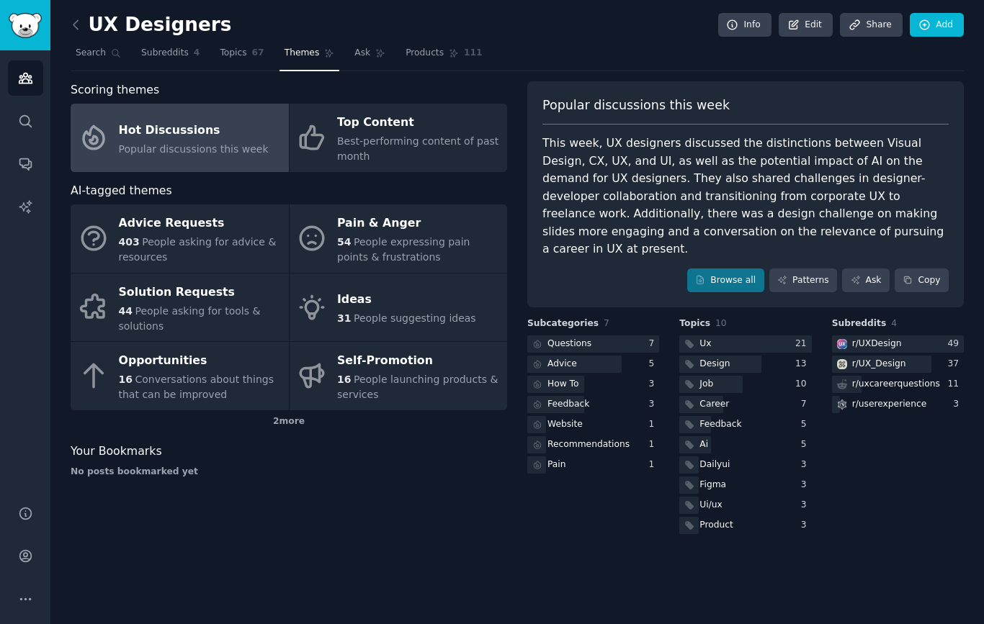
click at [400, 300] on div "Ideas" at bounding box center [406, 300] width 139 height 23
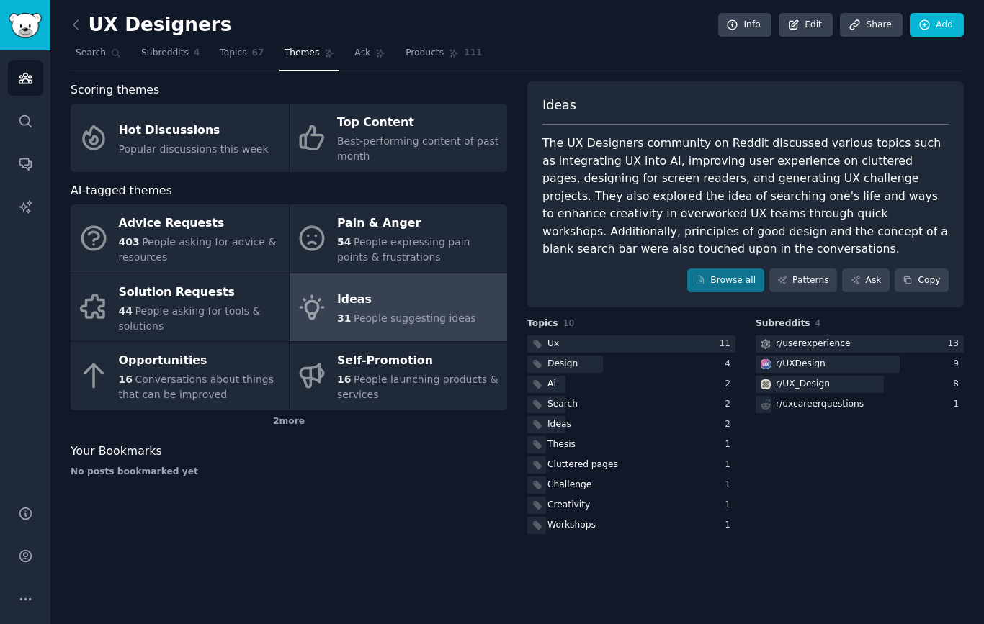
click at [809, 269] on link "Patterns" at bounding box center [803, 281] width 68 height 24
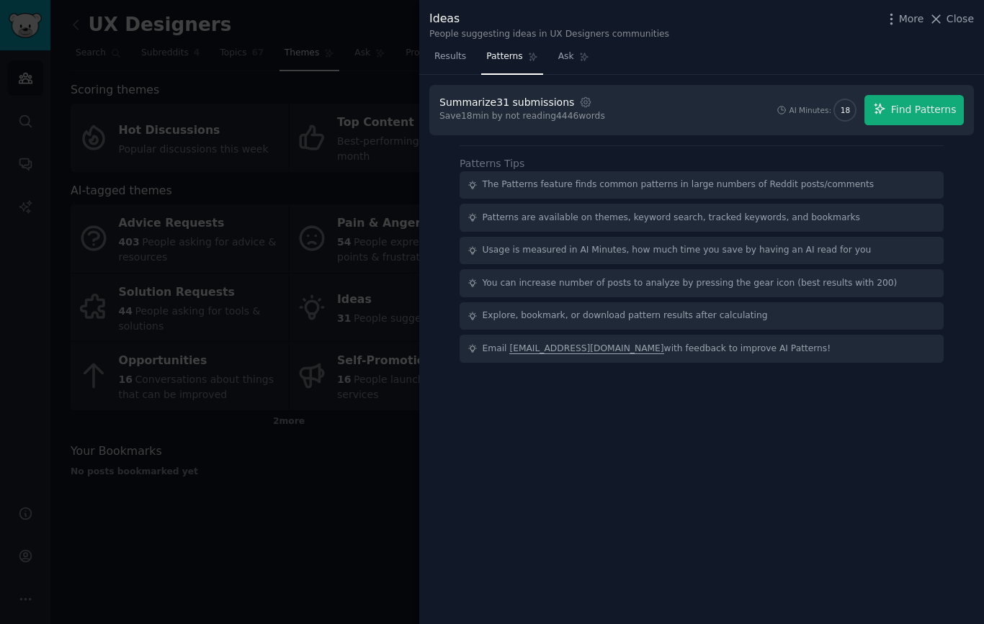
click at [934, 113] on span "Find Patterns" at bounding box center [924, 109] width 66 height 15
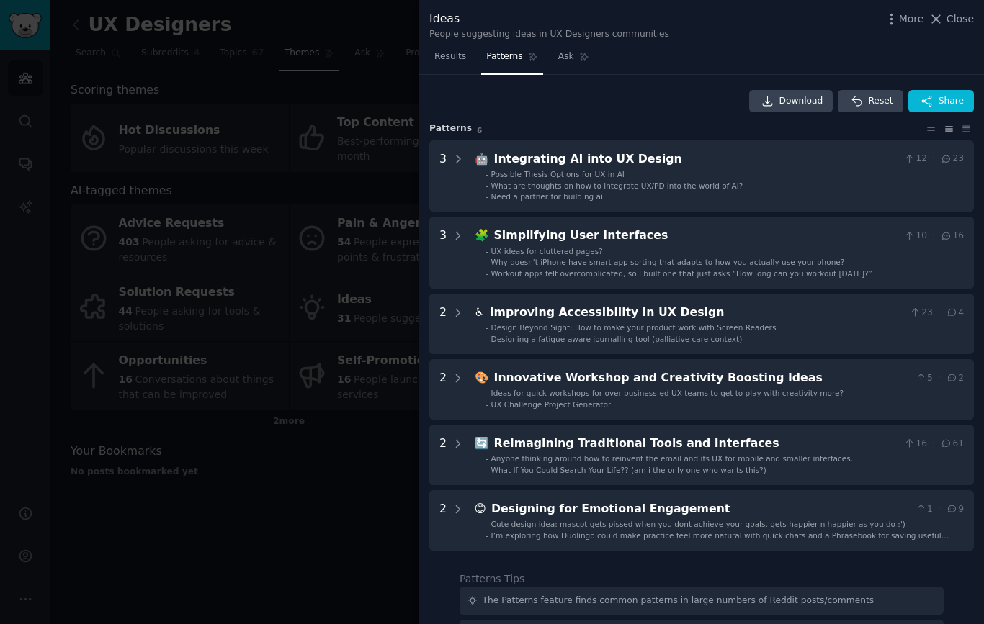
click at [451, 158] on icon at bounding box center [457, 159] width 13 height 13
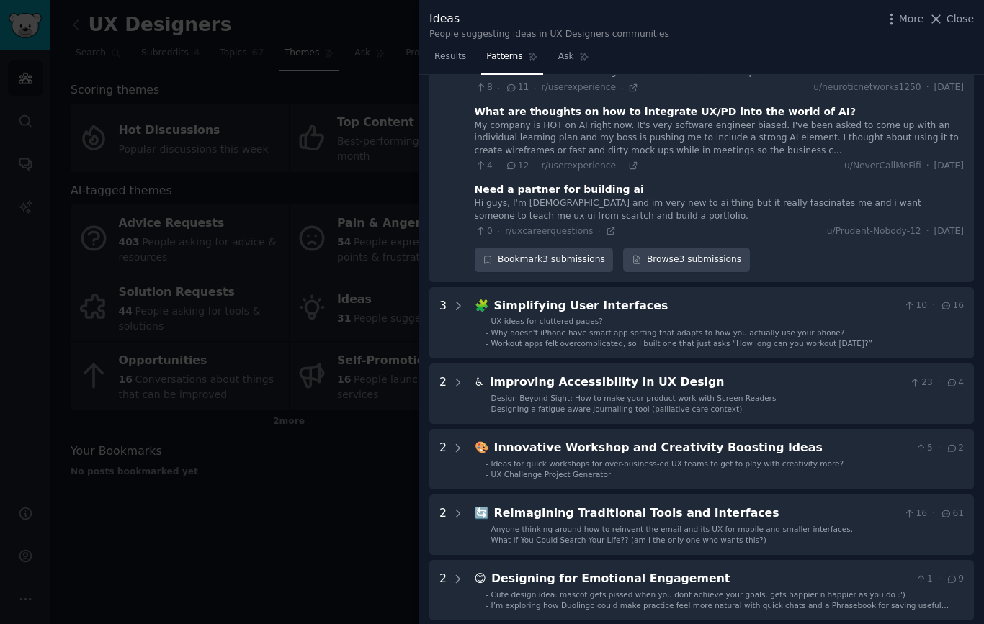
scroll to position [156, 0]
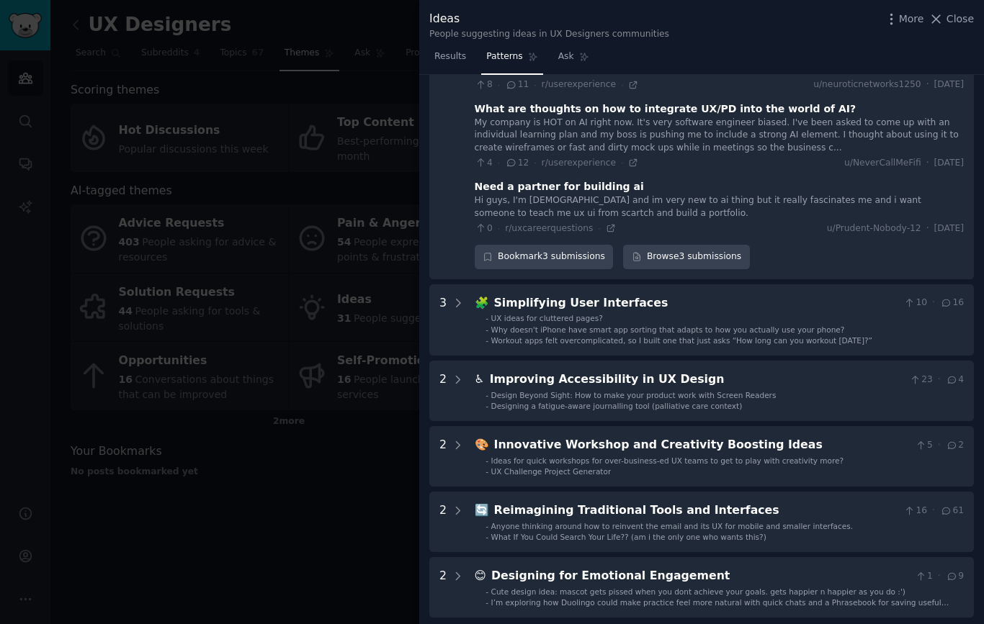
click at [857, 327] on li "- Why doesn't iPhone have smart app sorting that adapts to how you actually use…" at bounding box center [724, 330] width 478 height 10
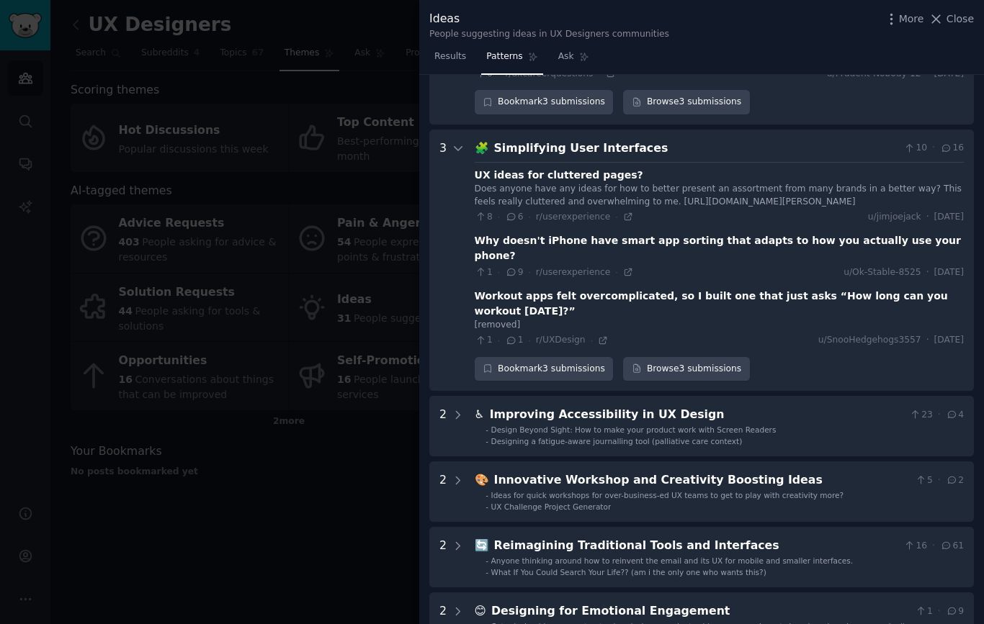
scroll to position [361, 0]
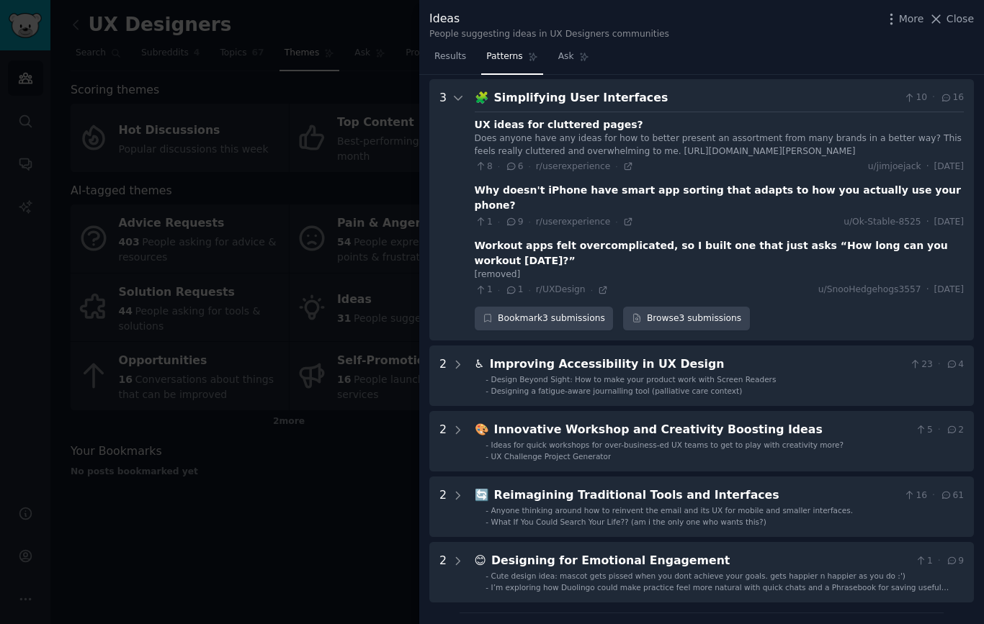
click at [958, 13] on span "Close" at bounding box center [959, 19] width 27 height 15
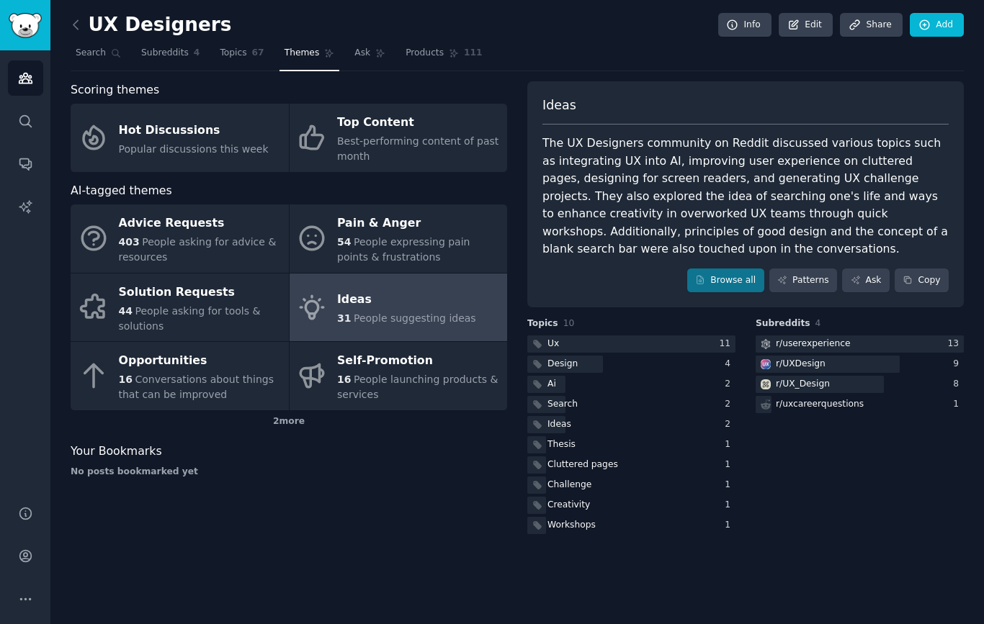
click at [426, 238] on span "People expressing pain points & frustrations" at bounding box center [403, 249] width 132 height 27
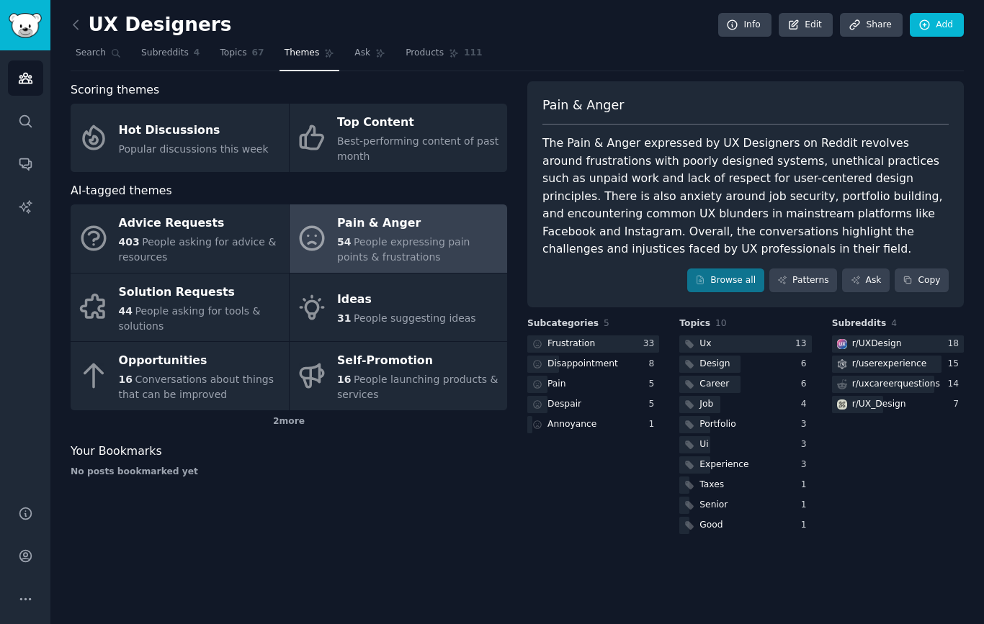
click at [814, 278] on link "Patterns" at bounding box center [803, 281] width 68 height 24
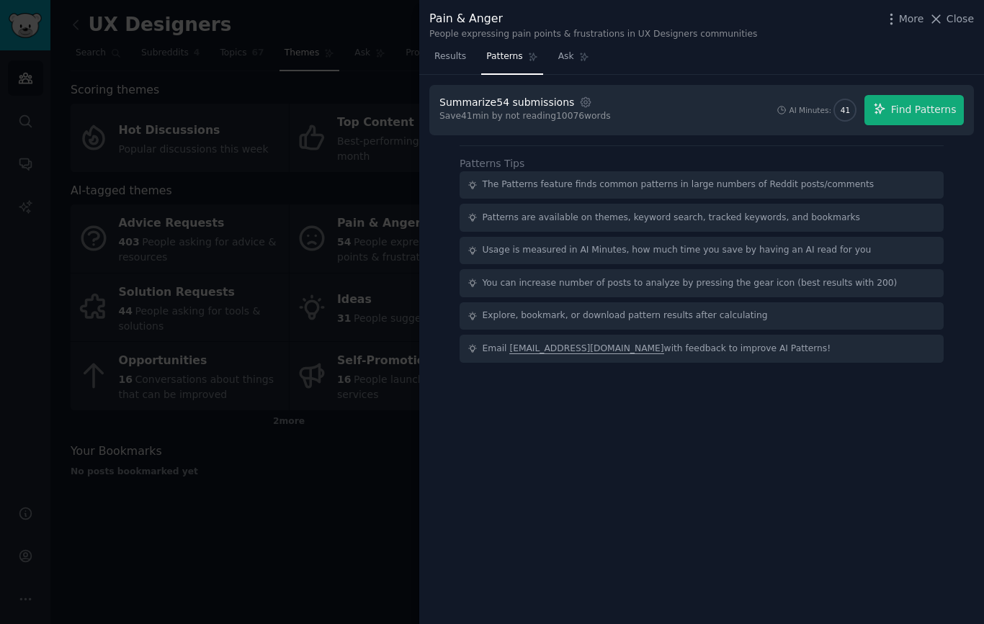
click at [937, 111] on span "Find Patterns" at bounding box center [924, 109] width 66 height 15
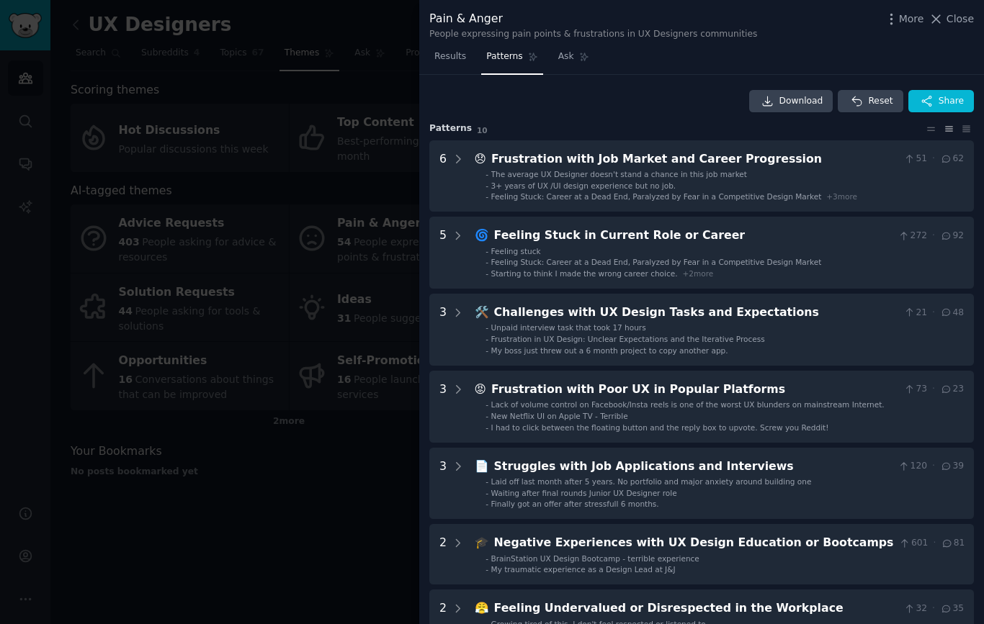
click at [459, 391] on icon at bounding box center [457, 389] width 13 height 13
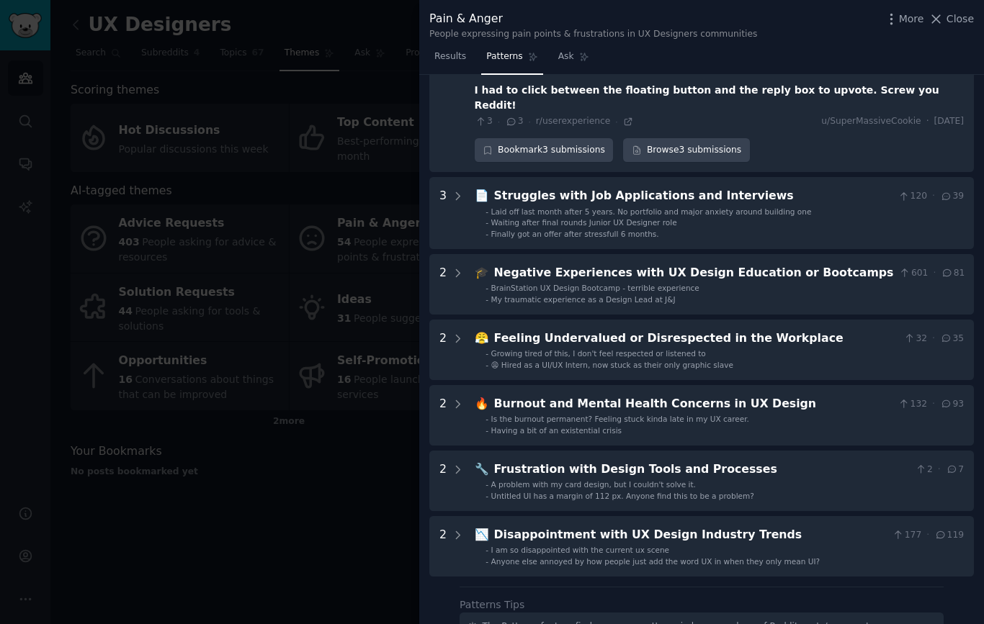
scroll to position [460, 0]
click at [444, 461] on div "2" at bounding box center [442, 481] width 7 height 40
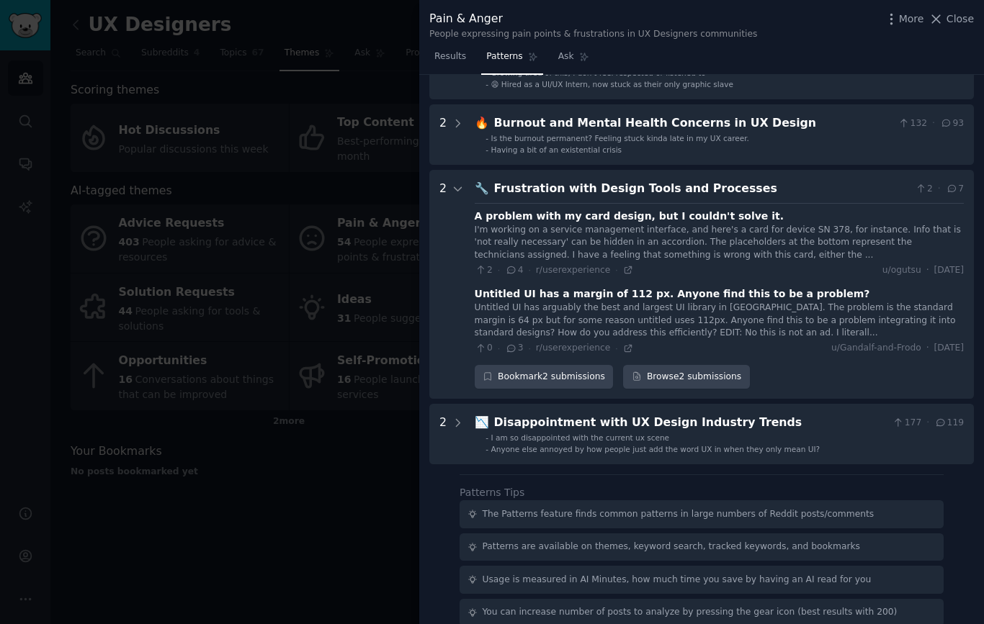
scroll to position [796, 0]
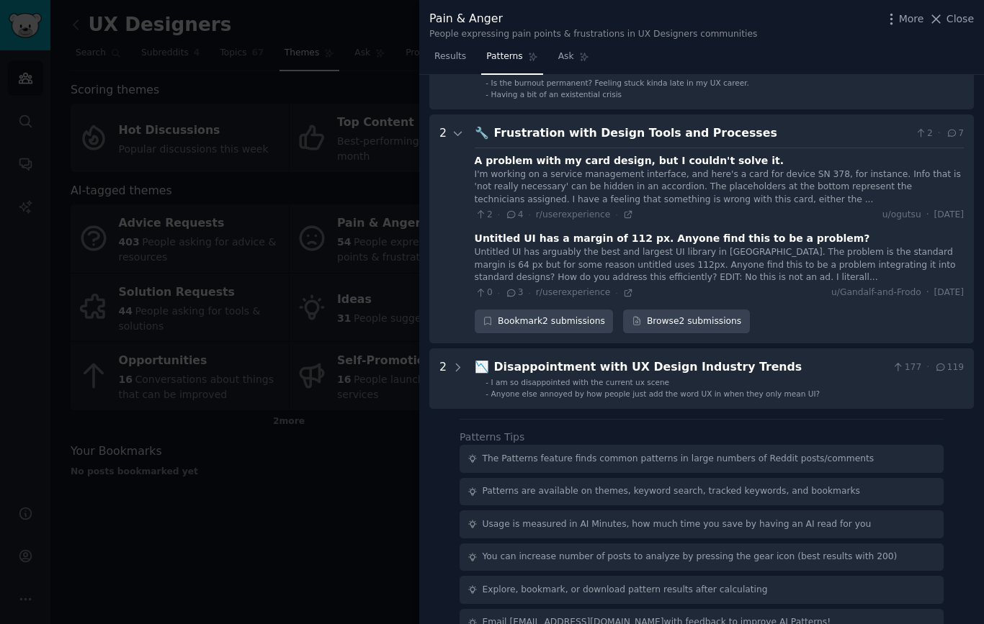
click at [956, 25] on span "Close" at bounding box center [959, 19] width 27 height 15
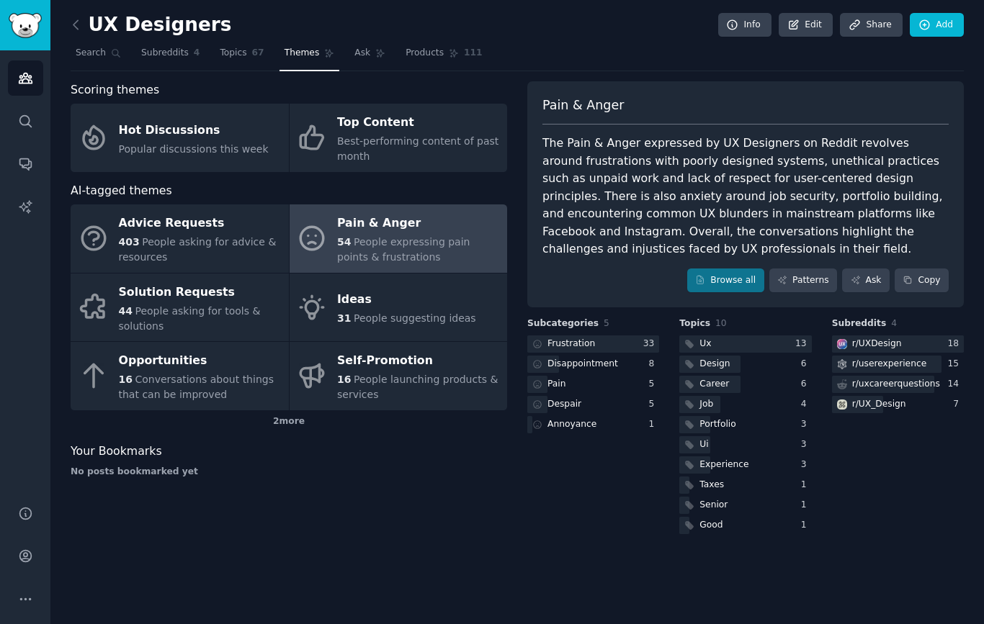
click at [210, 310] on span "People asking for tools & solutions" at bounding box center [190, 318] width 142 height 27
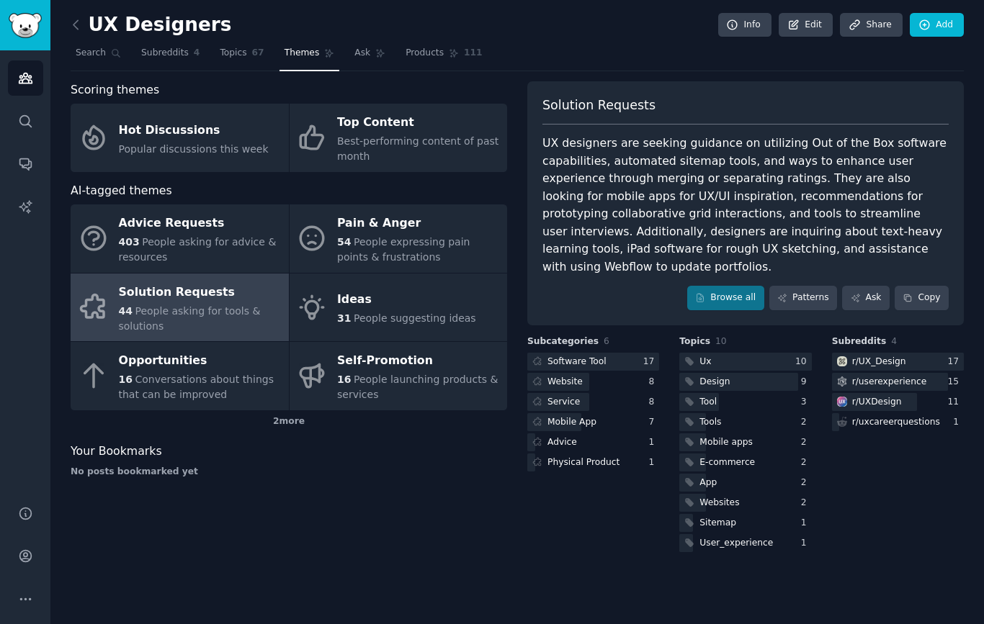
click at [811, 286] on link "Patterns" at bounding box center [803, 298] width 68 height 24
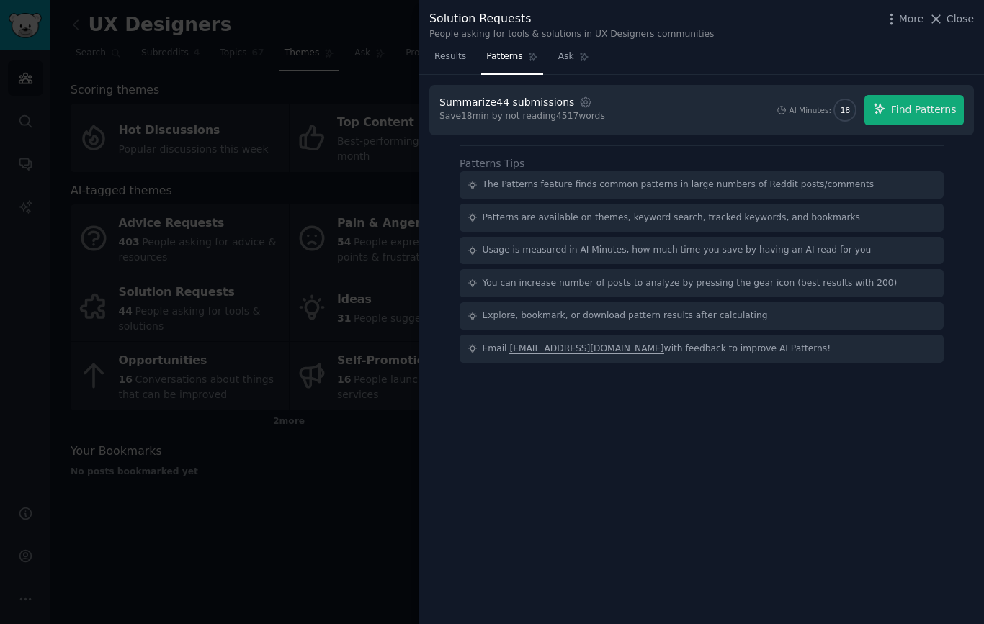
click at [921, 104] on span "Find Patterns" at bounding box center [924, 109] width 66 height 15
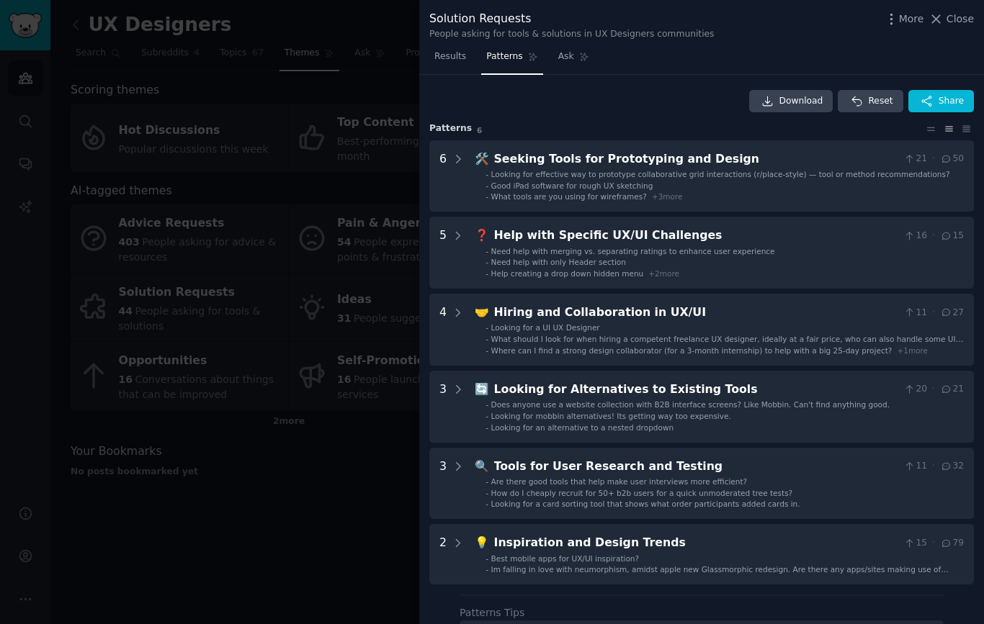
click at [462, 158] on icon at bounding box center [457, 159] width 13 height 13
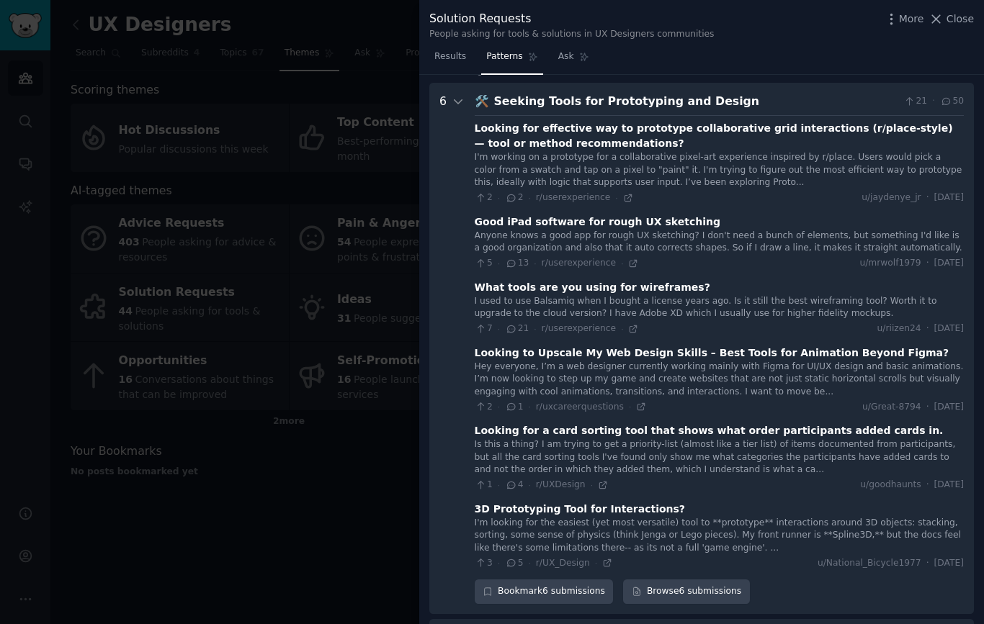
scroll to position [66, 0]
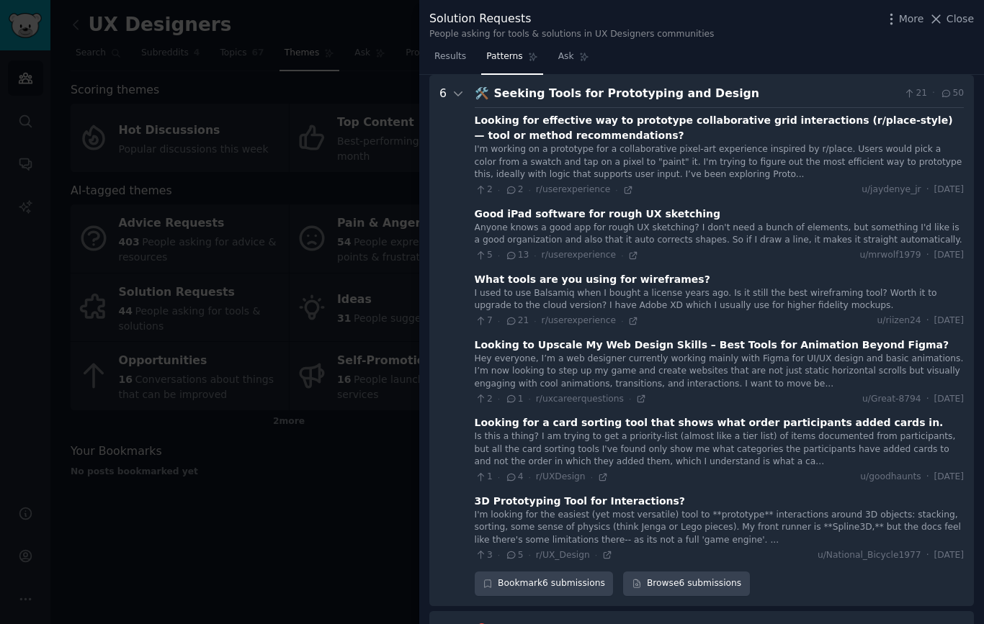
click at [809, 294] on div "I used to use Balsamiq when I bought a license years ago. Is it still the best …" at bounding box center [718, 299] width 489 height 25
click at [647, 279] on div "What tools are you using for wireframes?" at bounding box center [591, 279] width 235 height 15
click at [653, 272] on div "What tools are you using for wireframes?" at bounding box center [591, 279] width 235 height 15
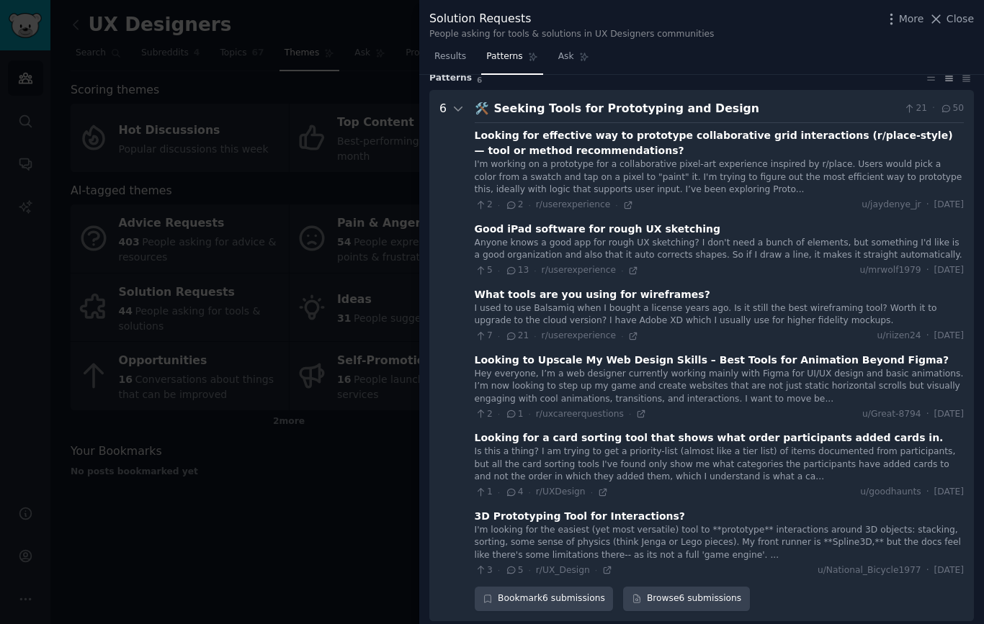
scroll to position [50, 0]
click at [658, 291] on div "What tools are you using for wireframes?" at bounding box center [591, 294] width 235 height 15
click at [696, 309] on div "I used to use Balsamiq when I bought a license years ago. Is it still the best …" at bounding box center [718, 314] width 489 height 25
click at [546, 287] on div "What tools are you using for wireframes?" at bounding box center [591, 294] width 235 height 15
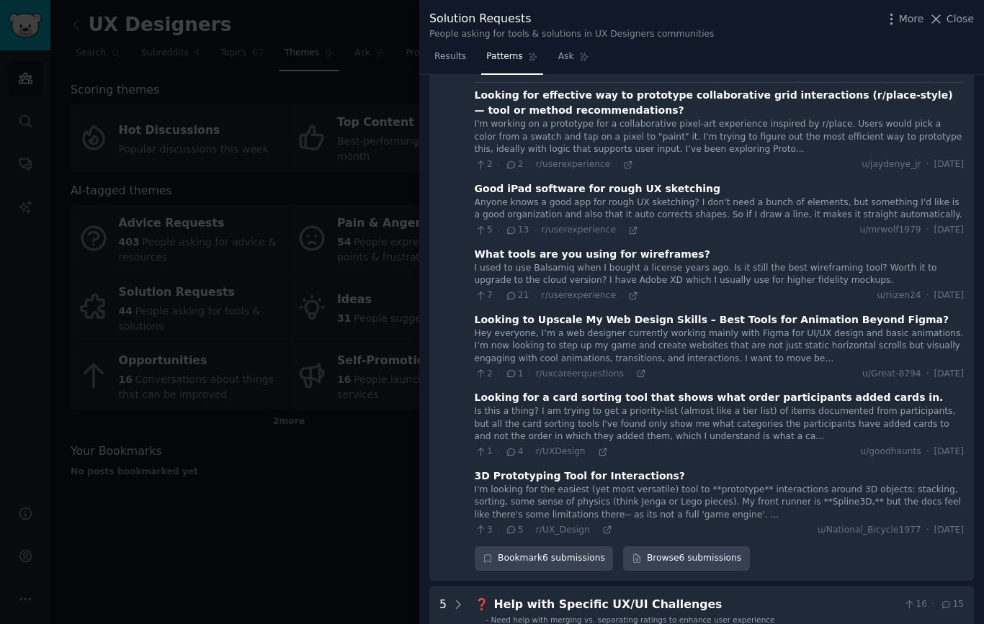
scroll to position [91, 0]
click at [630, 294] on icon at bounding box center [633, 295] width 6 height 6
click at [639, 371] on icon at bounding box center [641, 374] width 6 height 6
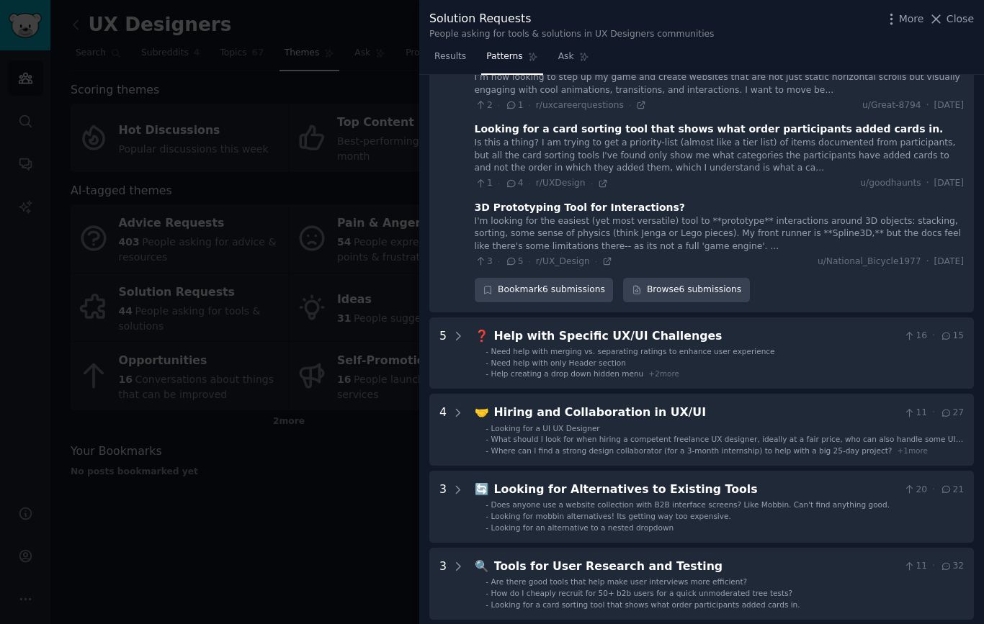
scroll to position [359, 0]
click at [475, 348] on ul "- Need help with merging vs. separating ratings to enhance user experience - Ne…" at bounding box center [719, 362] width 488 height 33
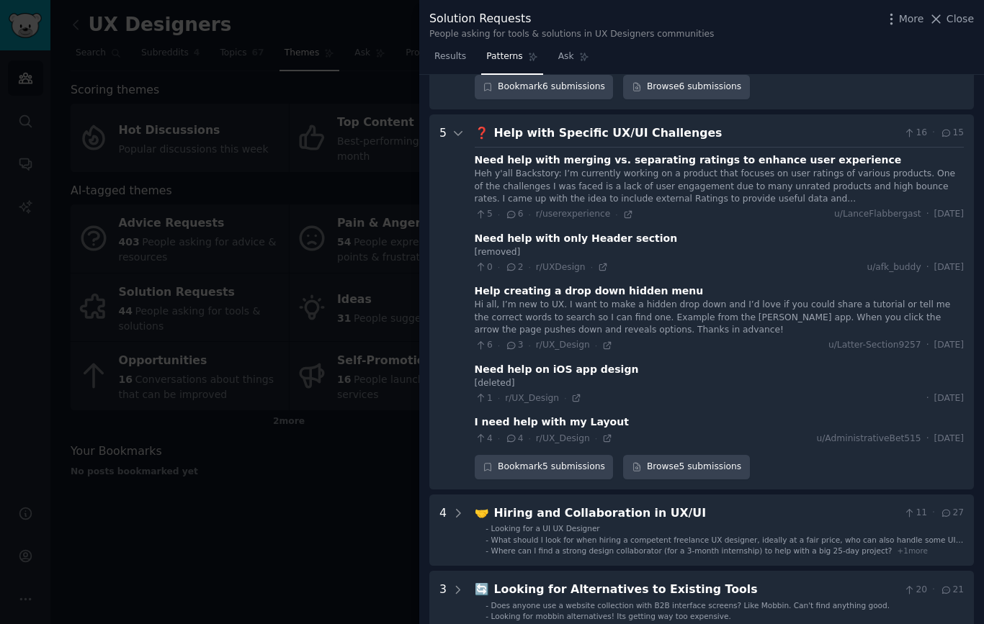
scroll to position [593, 0]
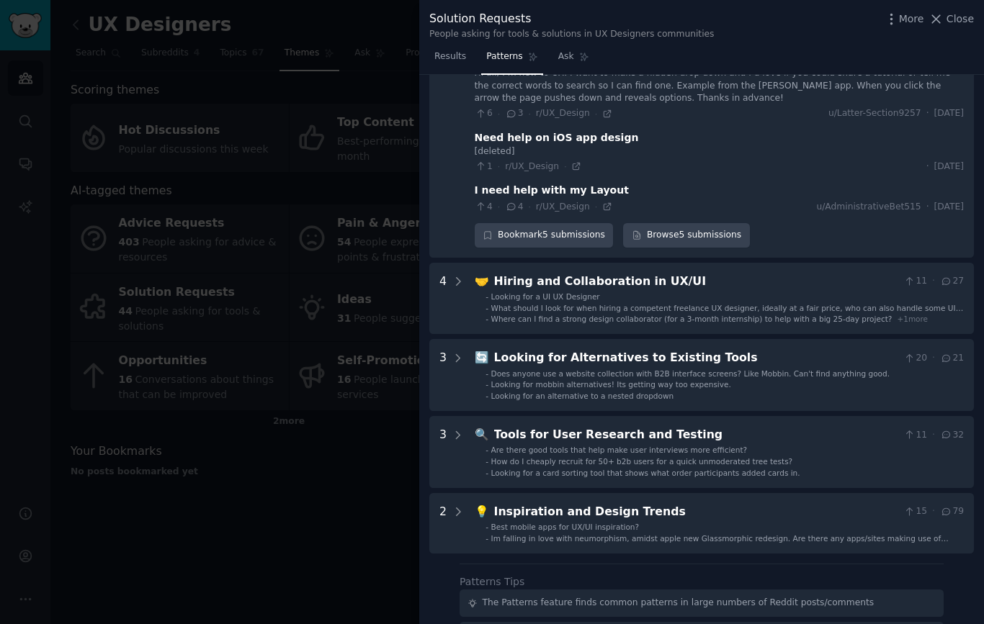
click at [456, 275] on icon at bounding box center [457, 281] width 13 height 13
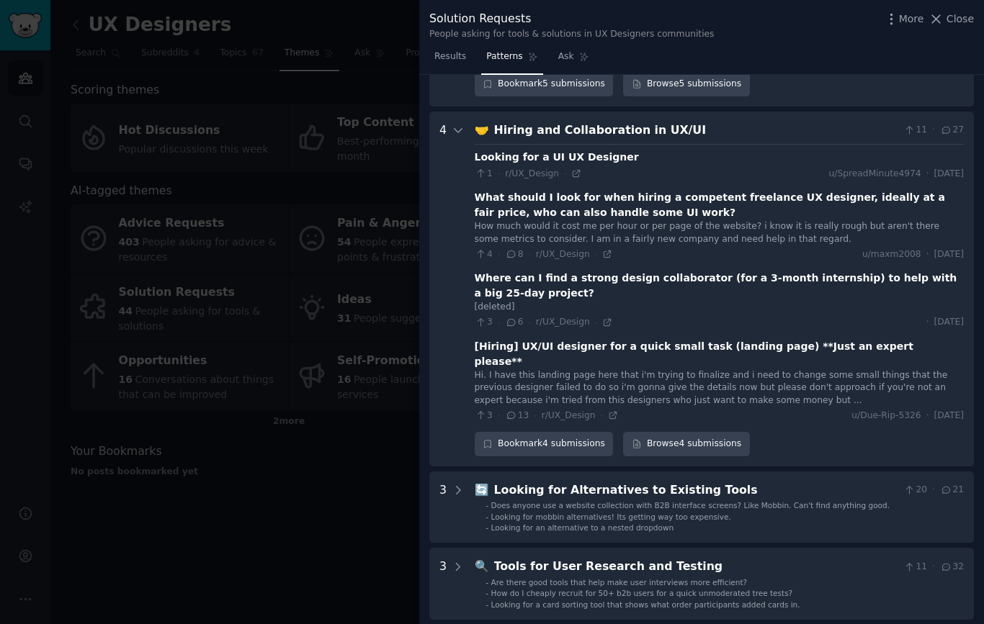
scroll to position [968, 0]
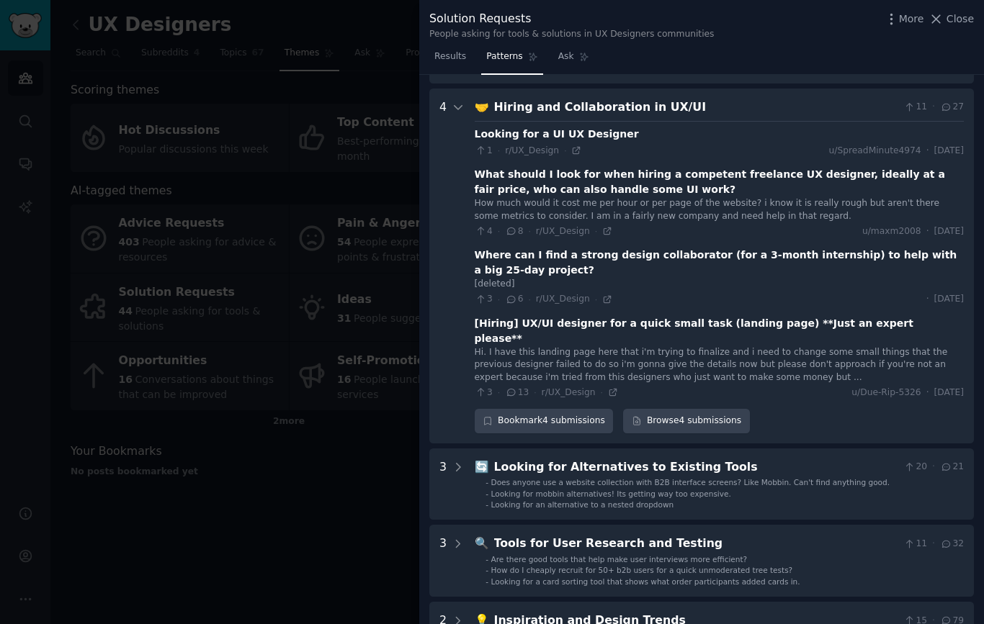
click at [487, 346] on div "Hi. I have this landing page here that i'm trying to finalize and i need to cha…" at bounding box center [718, 365] width 489 height 38
click at [613, 387] on icon at bounding box center [613, 392] width 10 height 10
click at [447, 99] on div "4" at bounding box center [451, 266] width 25 height 335
click at [459, 101] on icon at bounding box center [457, 107] width 13 height 13
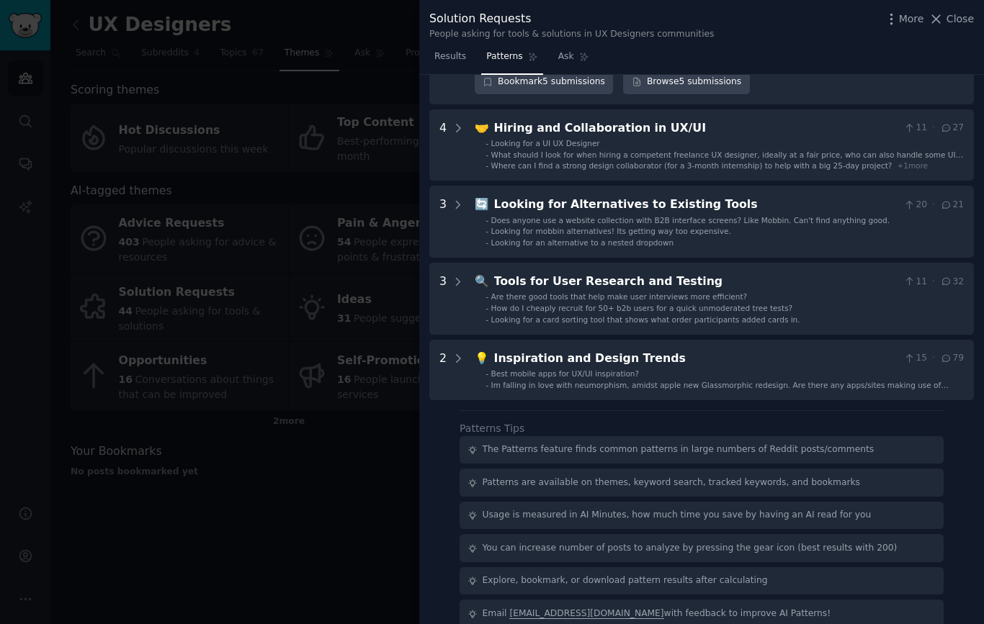
click at [452, 352] on icon at bounding box center [457, 358] width 13 height 13
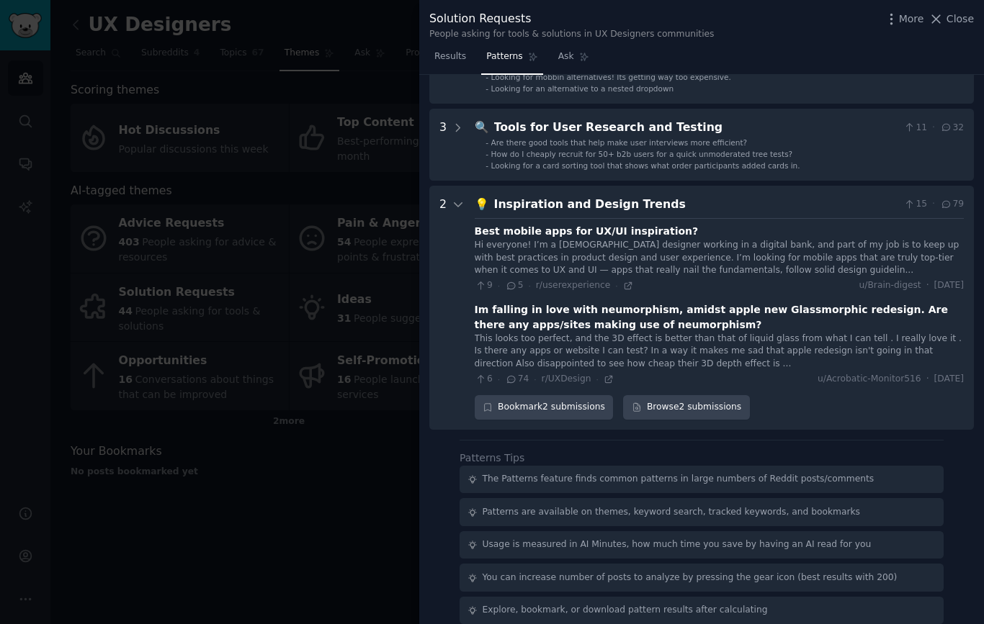
scroll to position [1128, 0]
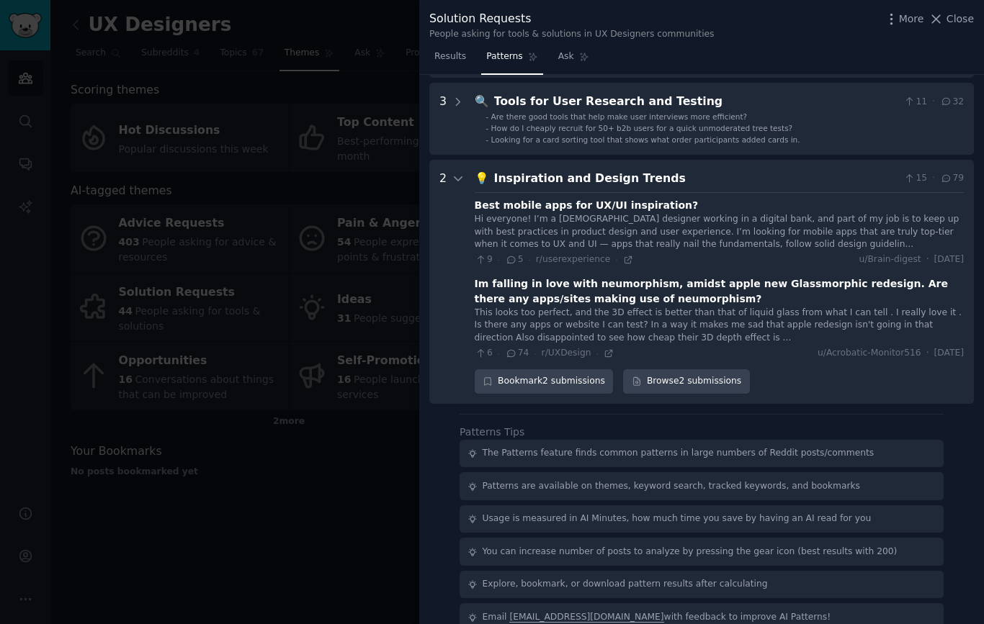
click at [953, 14] on span "Close" at bounding box center [959, 19] width 27 height 15
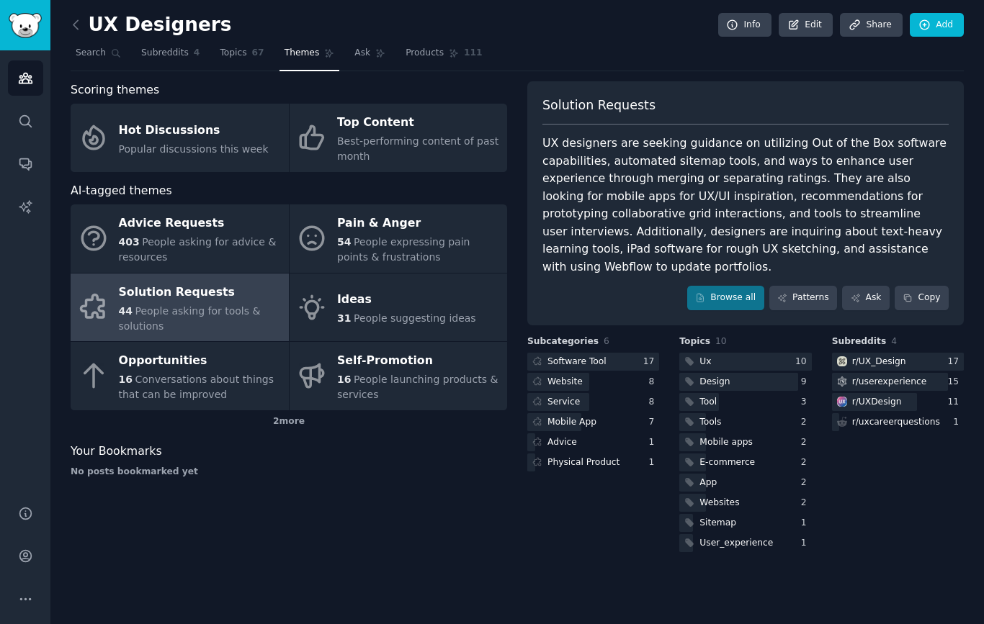
click at [191, 251] on div "403 People asking for advice & resources" at bounding box center [200, 250] width 163 height 30
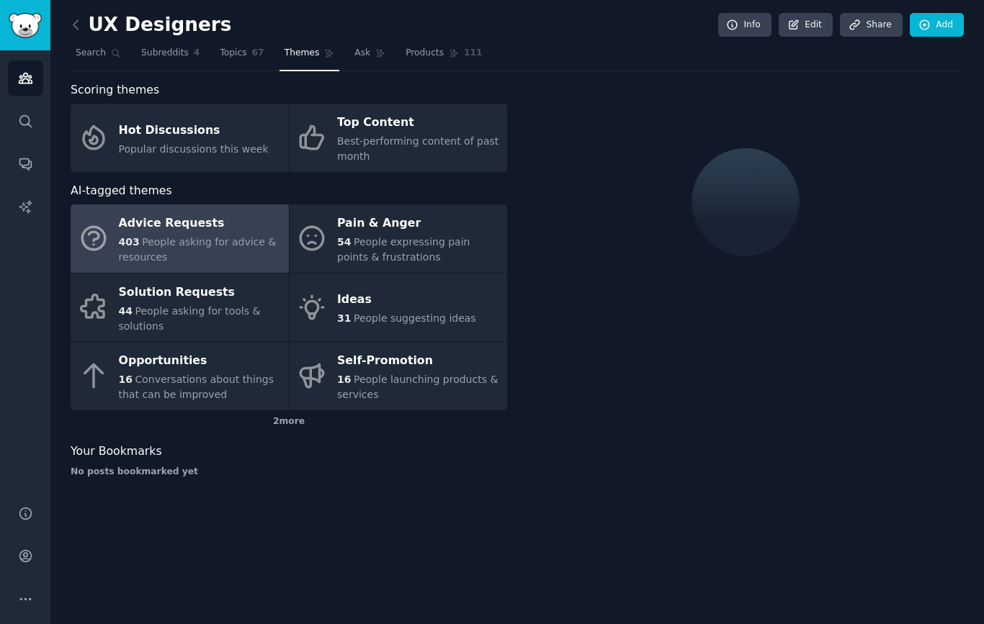
click at [157, 243] on span "People asking for advice & resources" at bounding box center [198, 249] width 158 height 27
click at [136, 123] on div "Hot Discussions" at bounding box center [194, 130] width 150 height 23
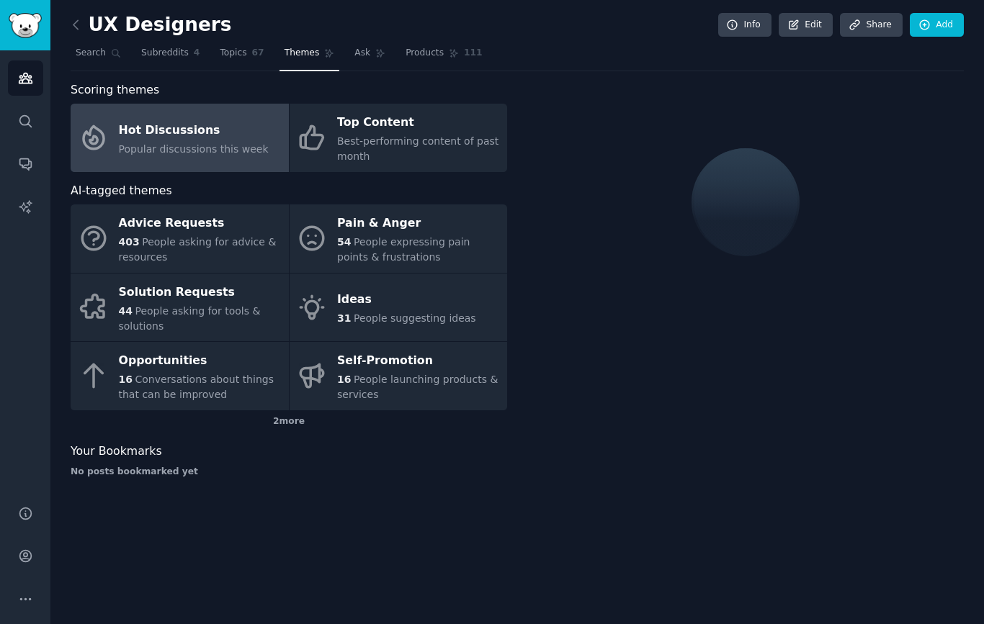
click at [148, 225] on div "Advice Requests" at bounding box center [200, 223] width 163 height 23
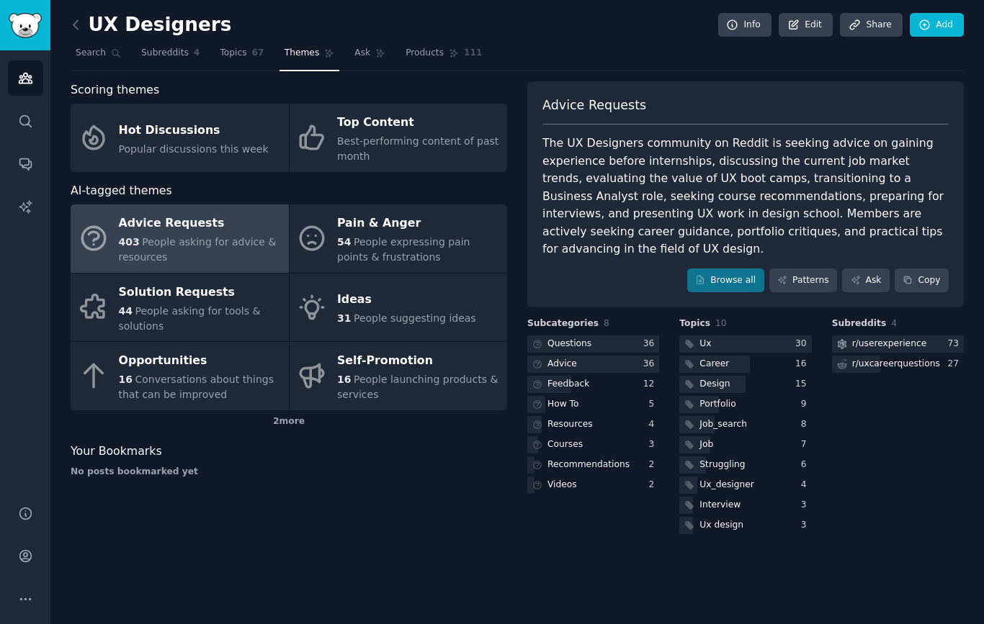
click at [817, 269] on link "Patterns" at bounding box center [803, 281] width 68 height 24
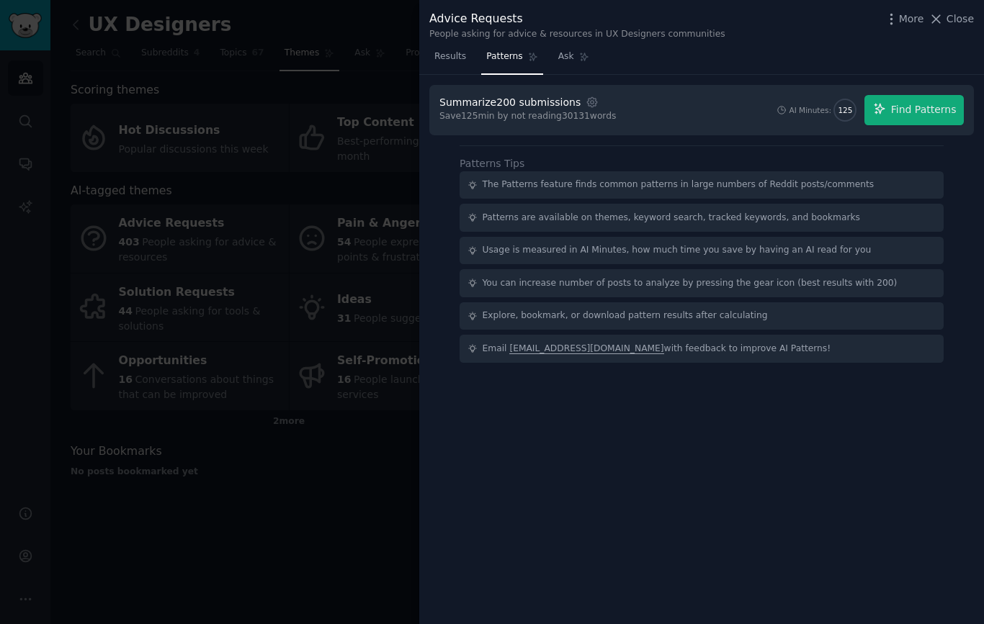
click at [927, 107] on span "Find Patterns" at bounding box center [924, 109] width 66 height 15
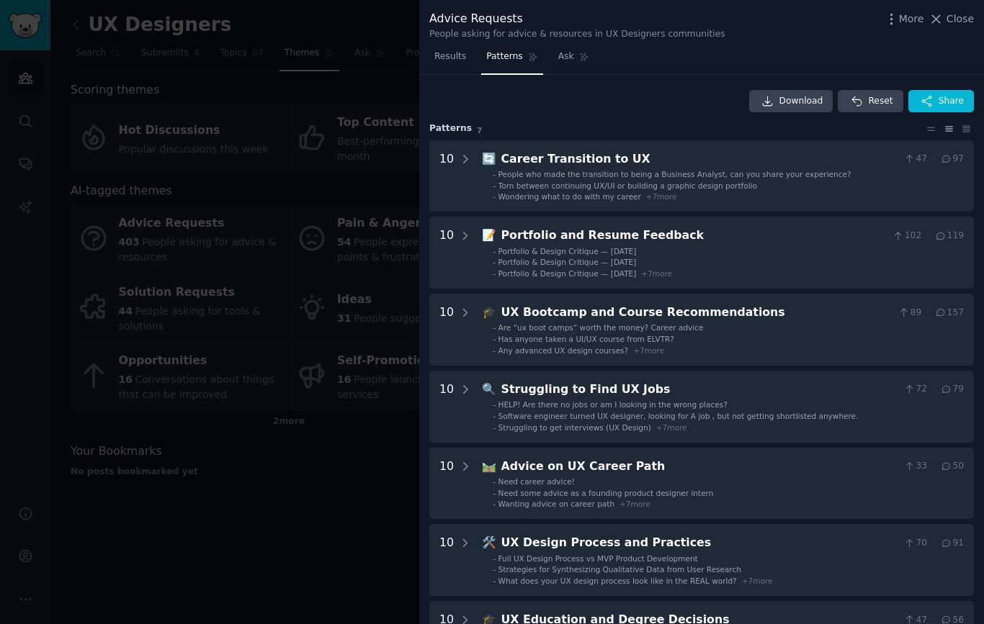
click at [442, 370] on div at bounding box center [492, 312] width 984 height 624
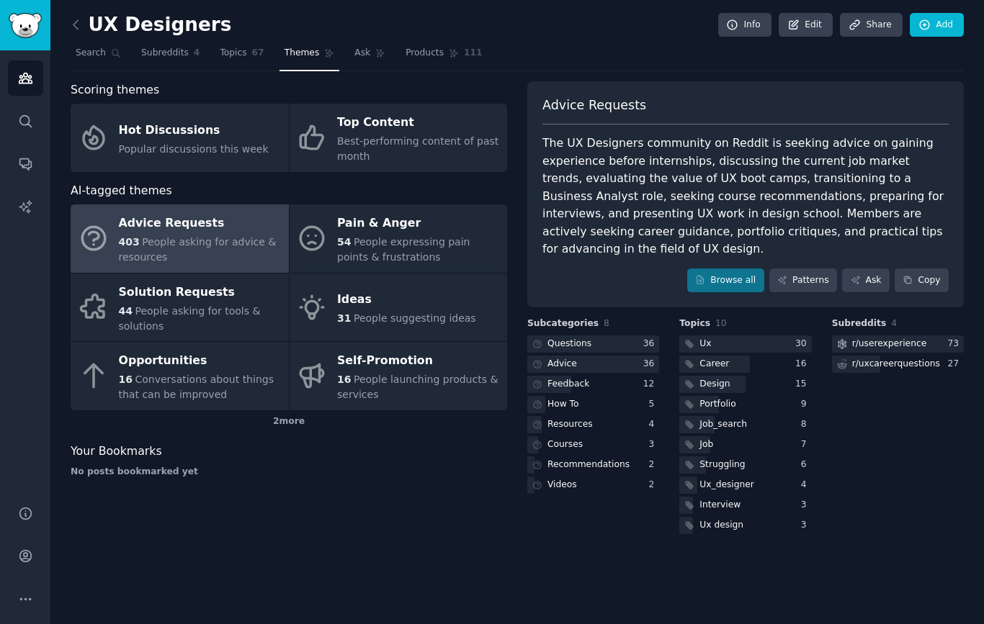
click at [382, 377] on span "People launching products & services" at bounding box center [417, 387] width 161 height 27
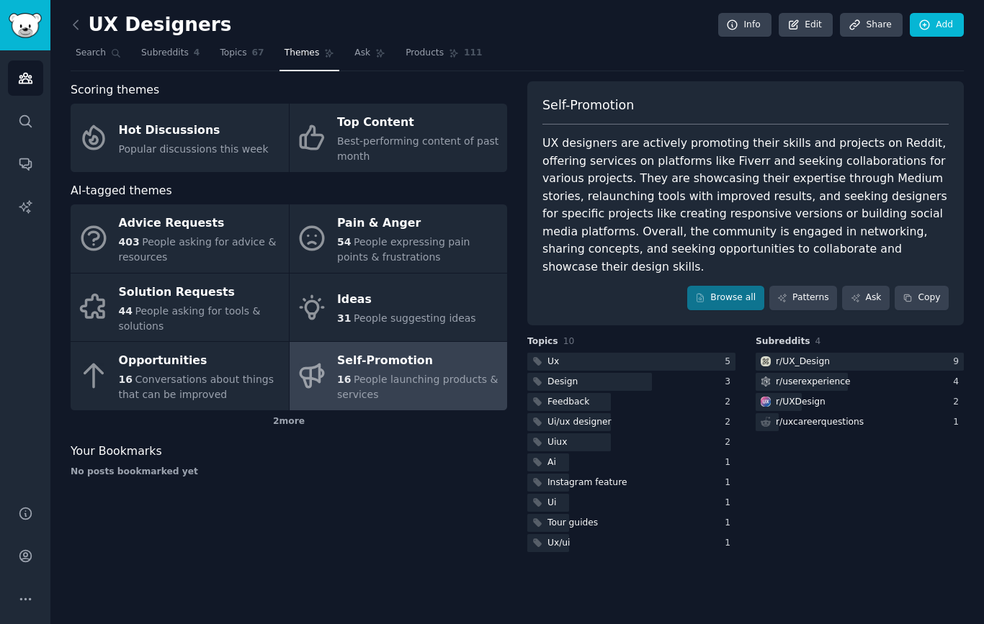
click at [283, 417] on div "2 more" at bounding box center [289, 421] width 436 height 23
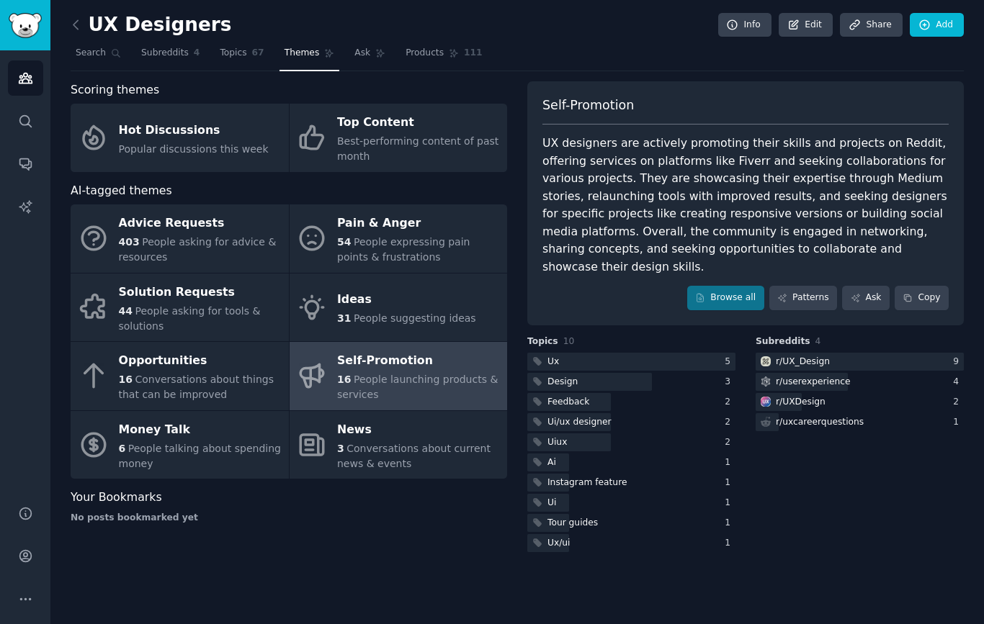
click at [211, 374] on span "Conversations about things that can be improved" at bounding box center [196, 387] width 155 height 27
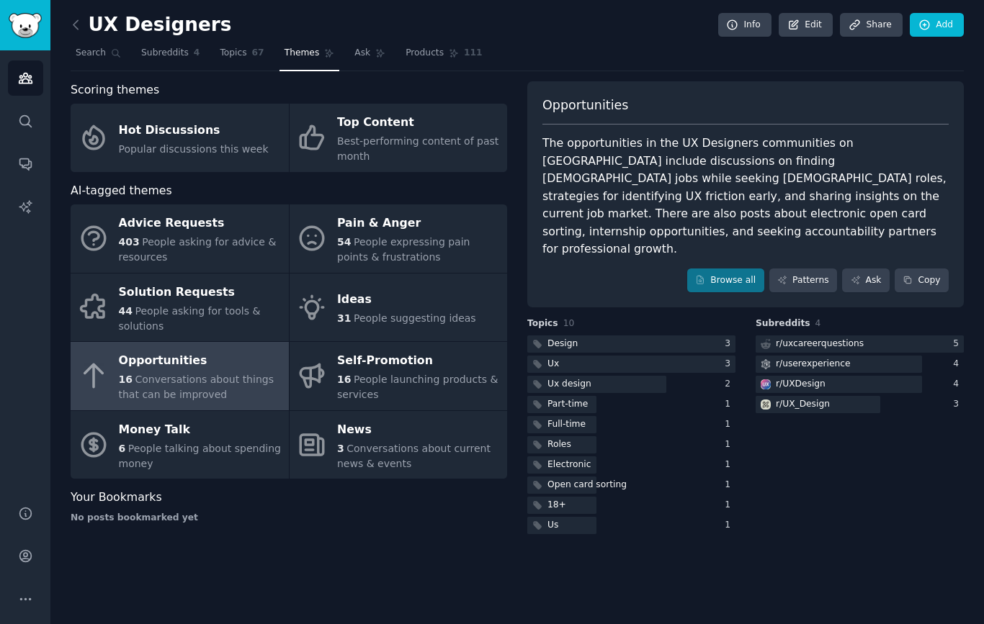
click at [819, 269] on link "Patterns" at bounding box center [803, 281] width 68 height 24
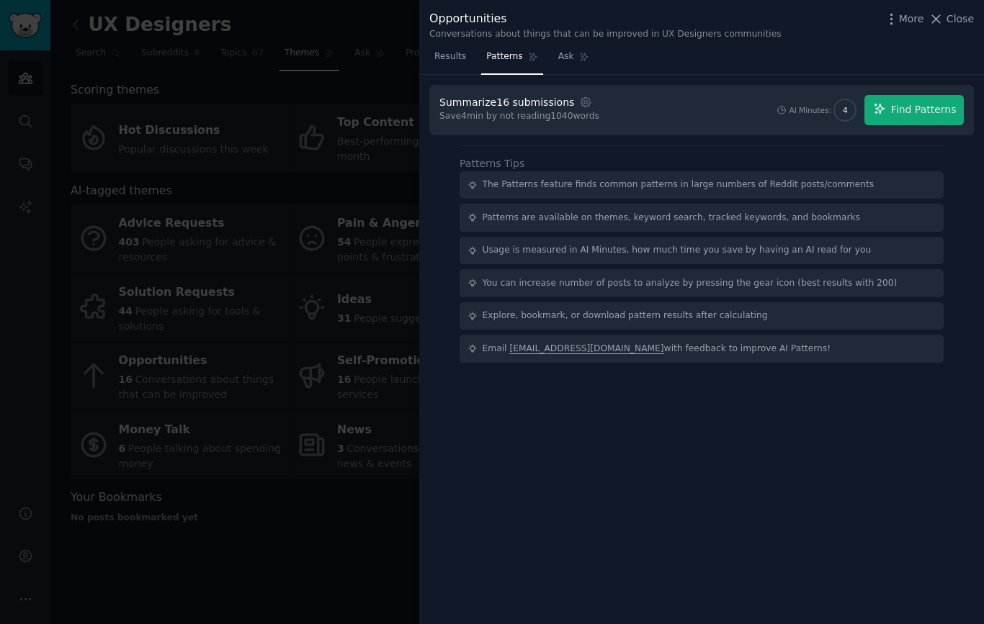
click at [915, 116] on span "Find Patterns" at bounding box center [924, 109] width 66 height 15
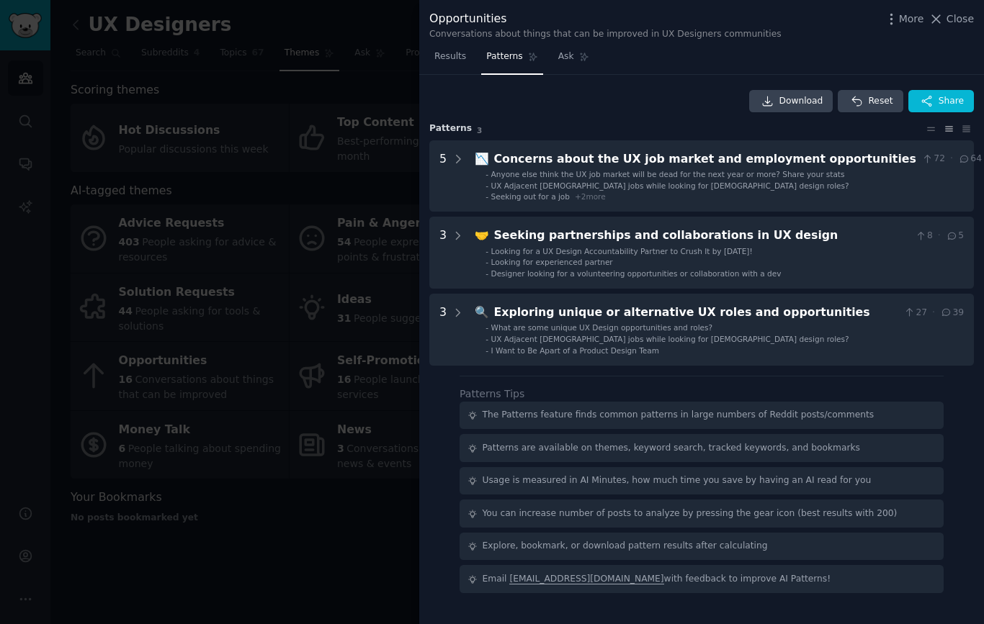
click at [589, 181] on span "UX Adjacent part-time jobs while looking for full time design roles?" at bounding box center [670, 185] width 358 height 9
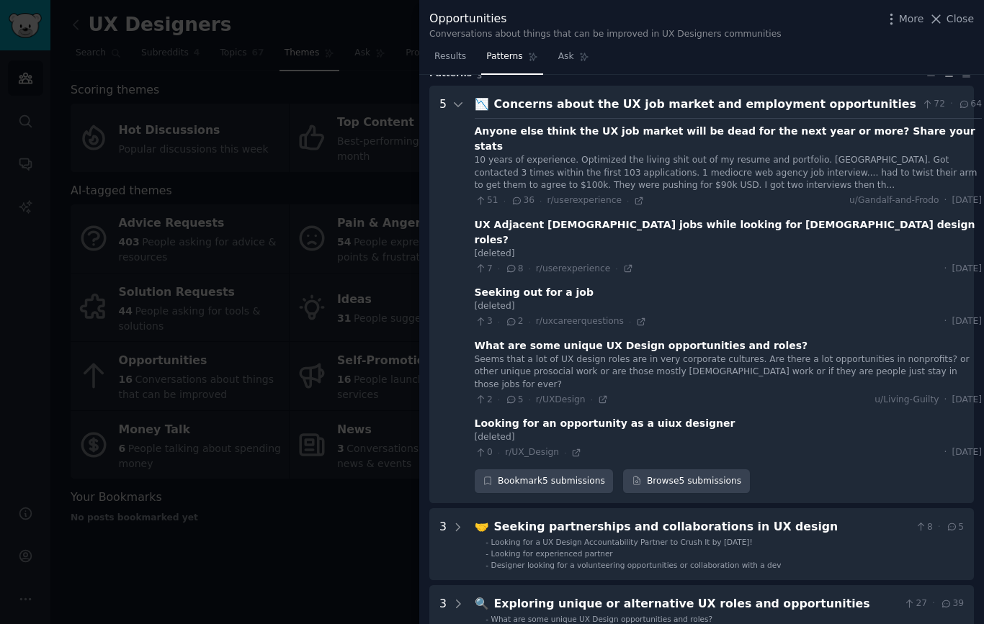
scroll to position [66, 0]
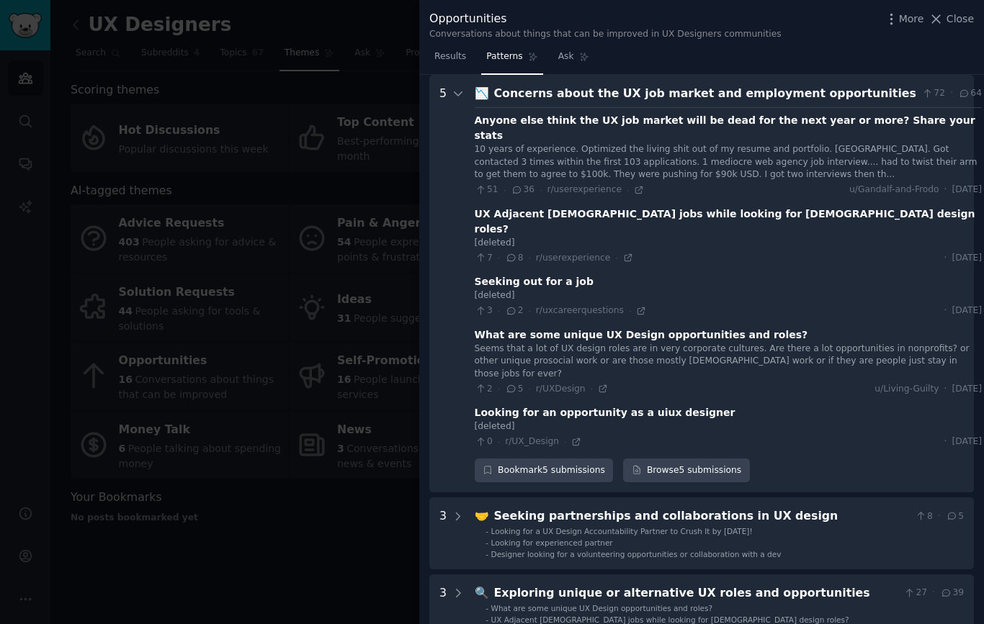
click at [464, 510] on icon at bounding box center [457, 516] width 13 height 13
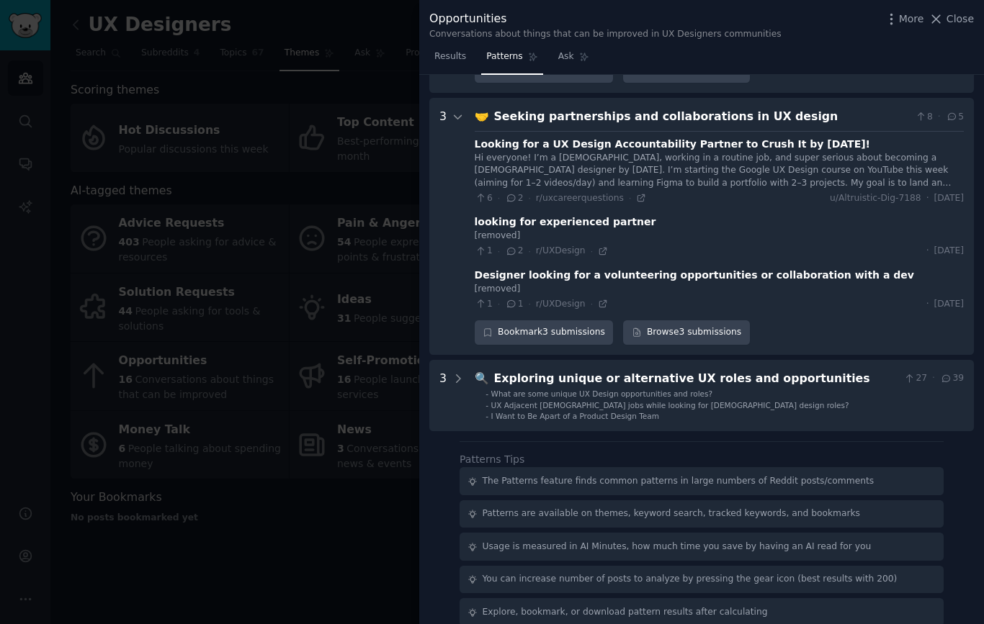
scroll to position [468, 0]
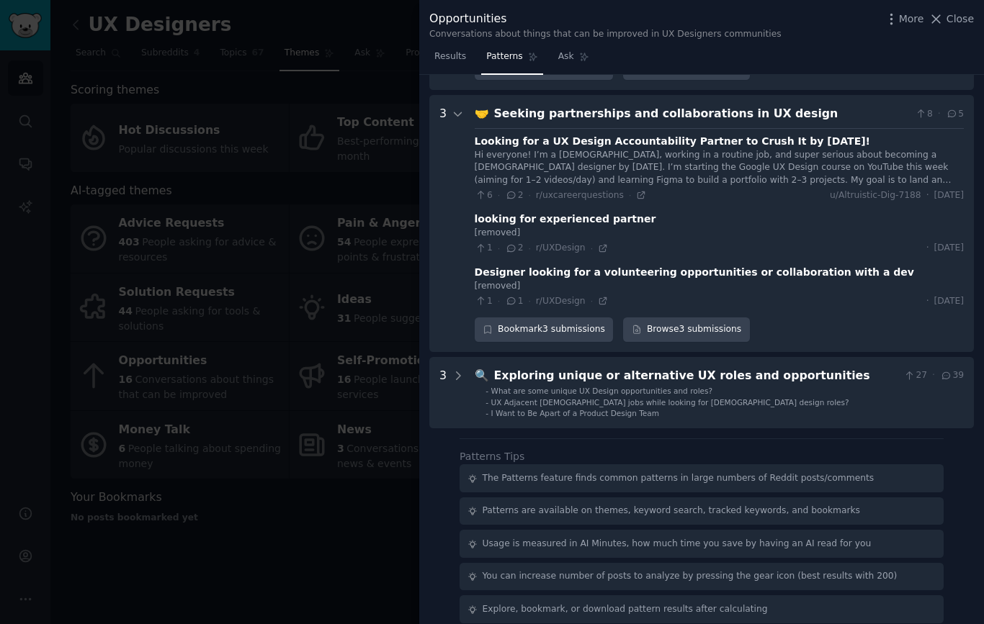
click at [696, 398] on span "UX Adjacent part-time jobs while looking for full time design roles?" at bounding box center [670, 402] width 358 height 9
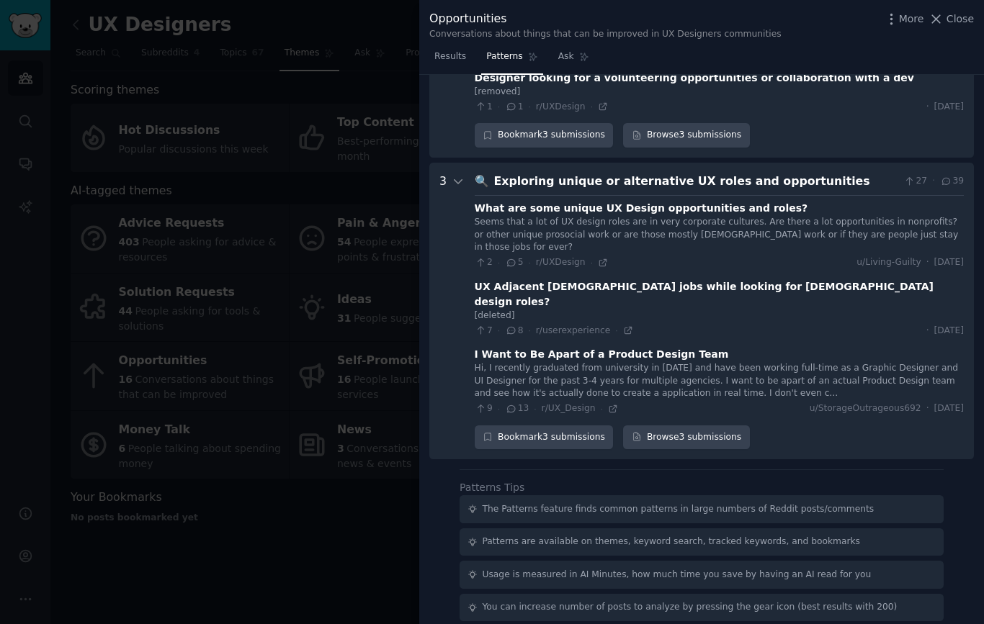
scroll to position [693, 0]
